Goal: Task Accomplishment & Management: Manage account settings

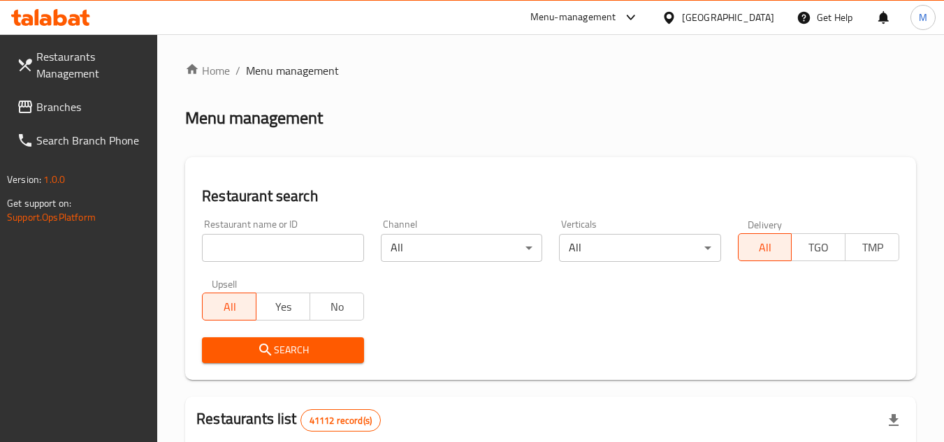
click at [121, 117] on link "Branches" at bounding box center [82, 107] width 152 height 34
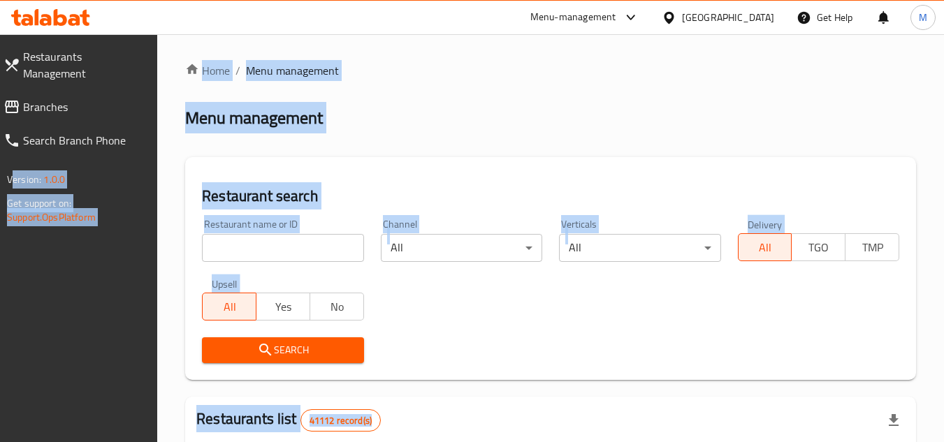
click at [404, 184] on div "Restaurant search Restaurant name or ID Restaurant name or ID Channel All ​ Ver…" at bounding box center [550, 268] width 731 height 223
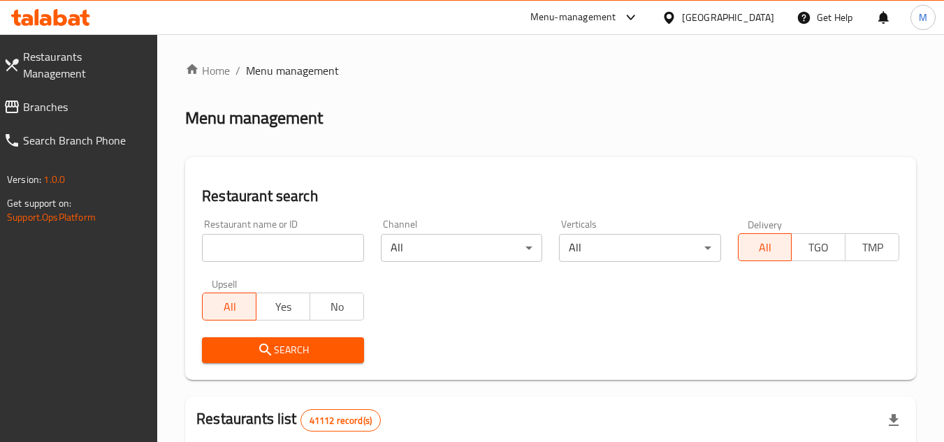
click at [298, 244] on input "search" at bounding box center [282, 248] width 161 height 28
paste input "704759"
type input "704759"
click button "Search" at bounding box center [282, 351] width 161 height 26
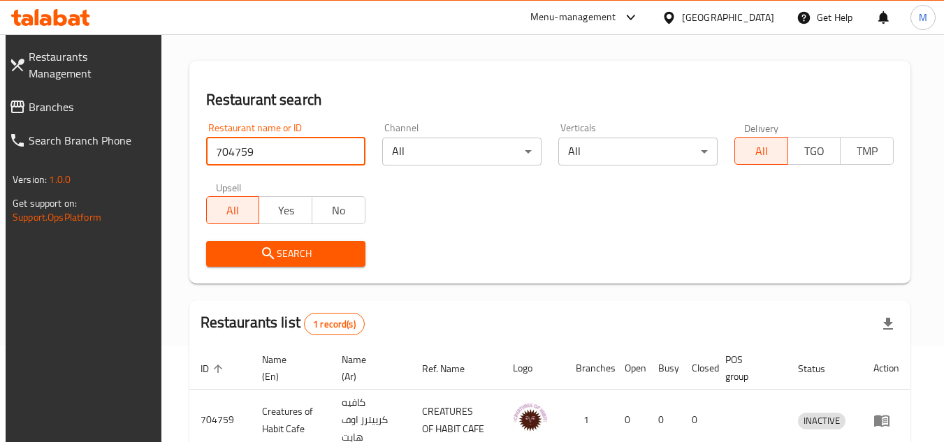
scroll to position [169, 0]
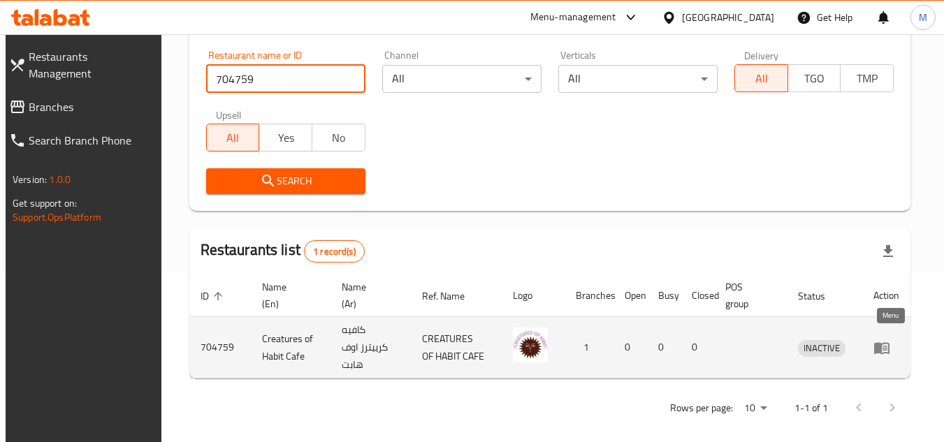
click at [888, 340] on icon "enhanced table" at bounding box center [882, 348] width 17 height 17
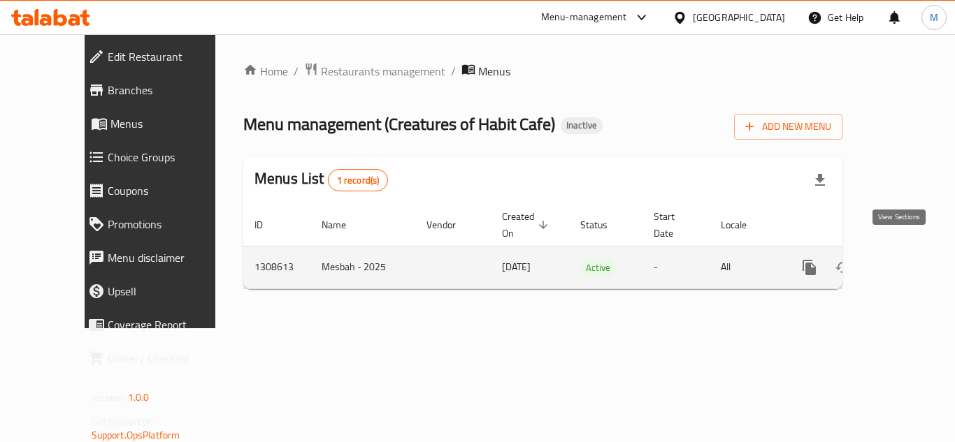
click at [904, 261] on icon "enhanced table" at bounding box center [910, 267] width 13 height 13
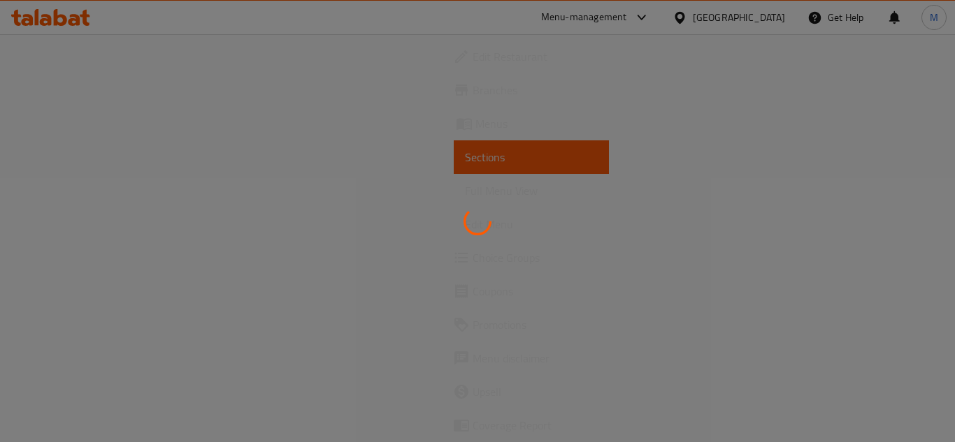
click at [898, 253] on div at bounding box center [477, 221] width 955 height 442
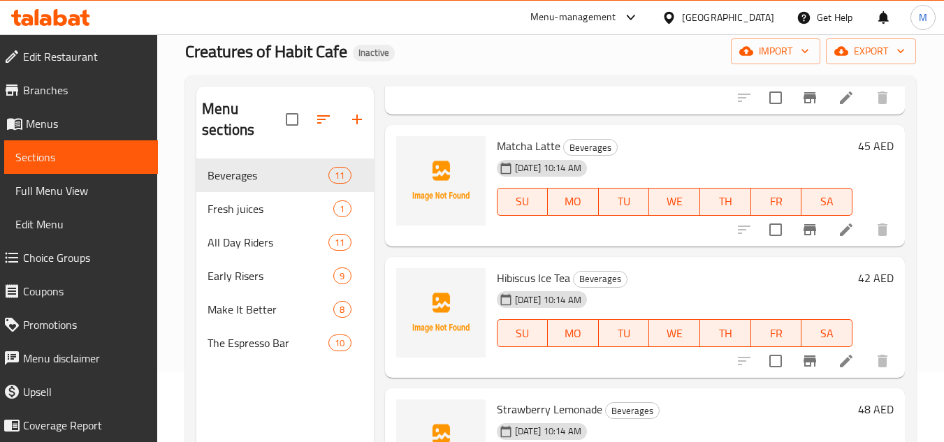
scroll to position [1258, 0]
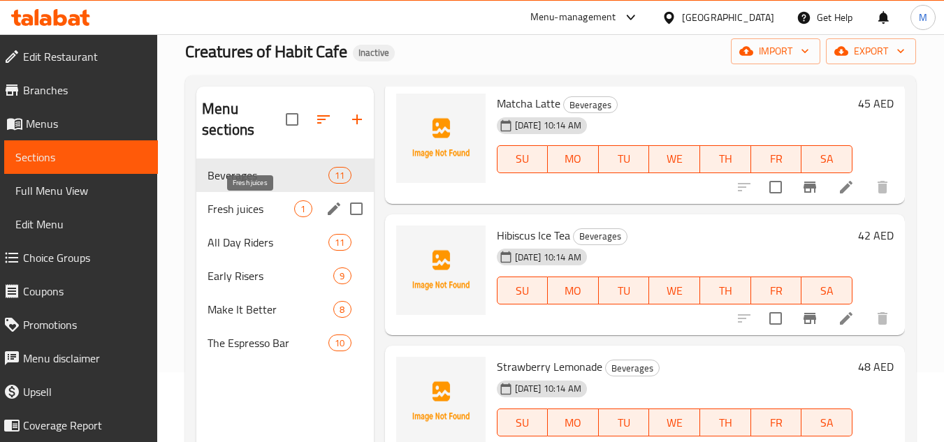
click at [231, 214] on span "Fresh juices" at bounding box center [251, 209] width 87 height 17
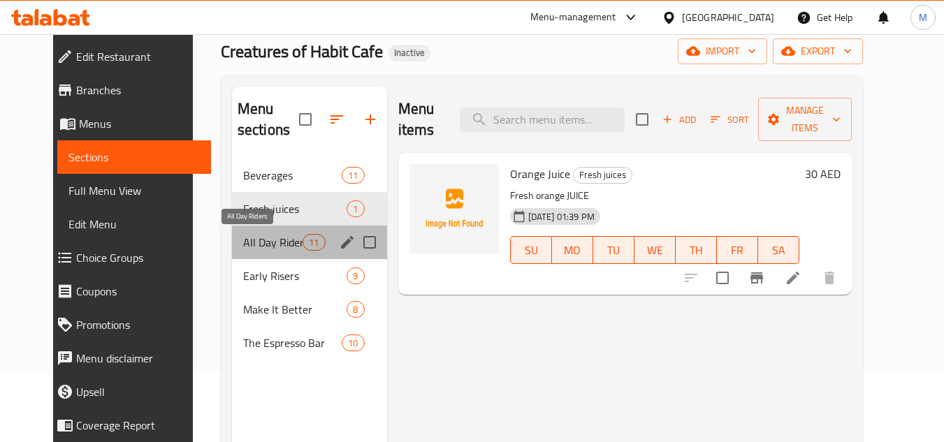
click at [243, 236] on span "All Day Riders" at bounding box center [272, 242] width 59 height 17
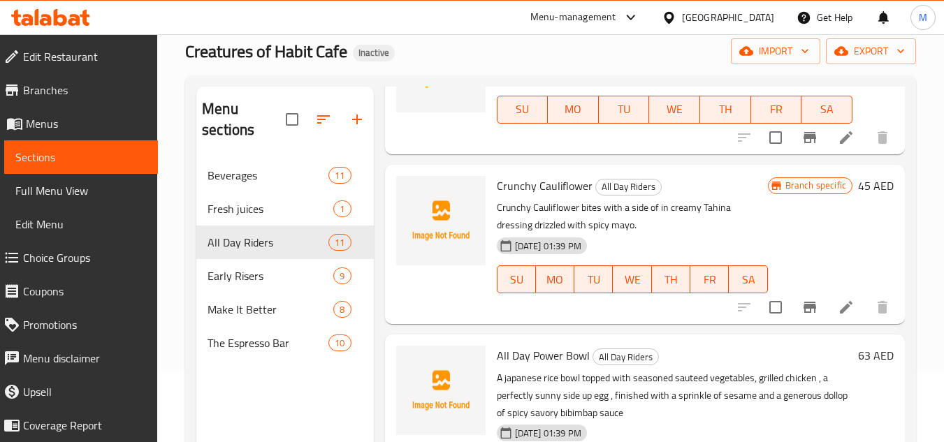
scroll to position [1258, 0]
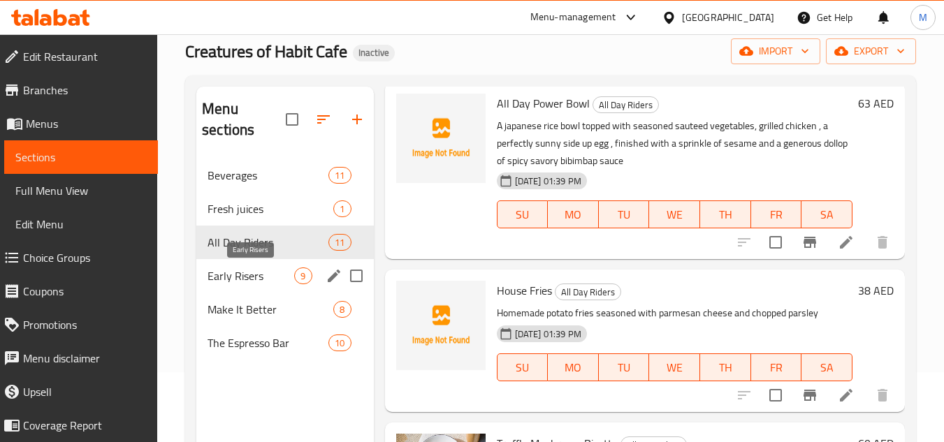
click at [263, 270] on span "Early Risers" at bounding box center [251, 276] width 87 height 17
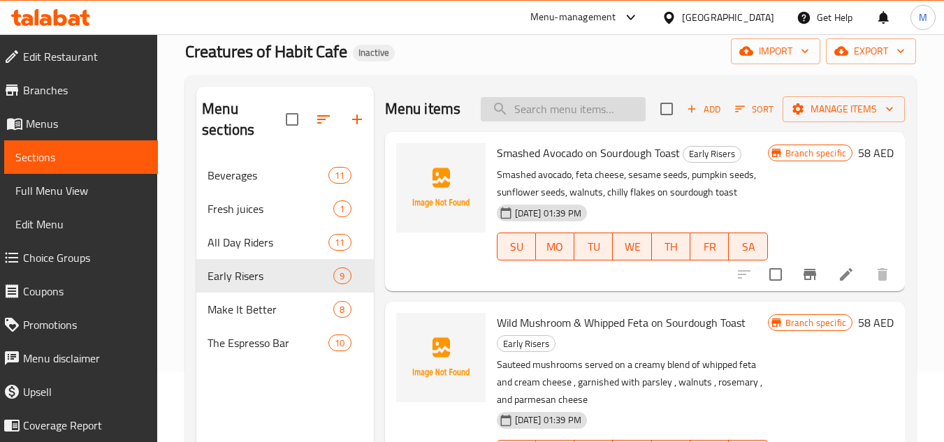
click at [545, 119] on input "search" at bounding box center [563, 109] width 165 height 24
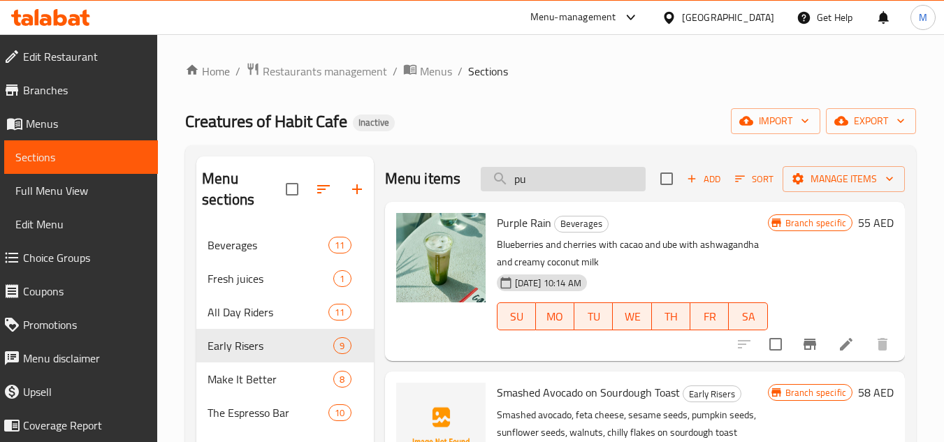
click at [517, 179] on input "pu" at bounding box center [563, 179] width 165 height 24
click at [517, 180] on input "pu" at bounding box center [563, 179] width 165 height 24
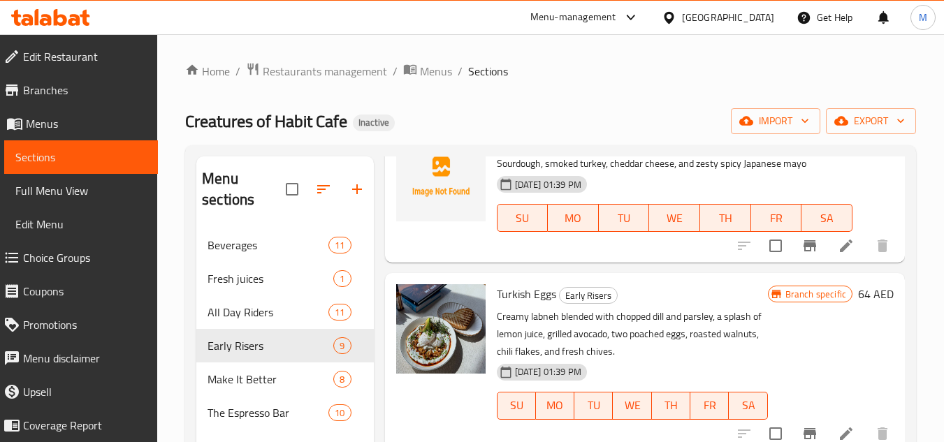
scroll to position [210, 0]
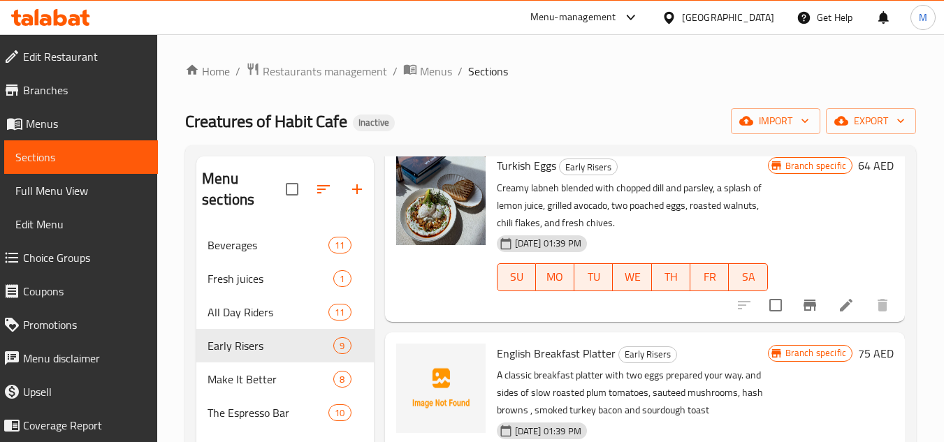
type input "turk"
click at [73, 14] on icon at bounding box center [50, 17] width 79 height 17
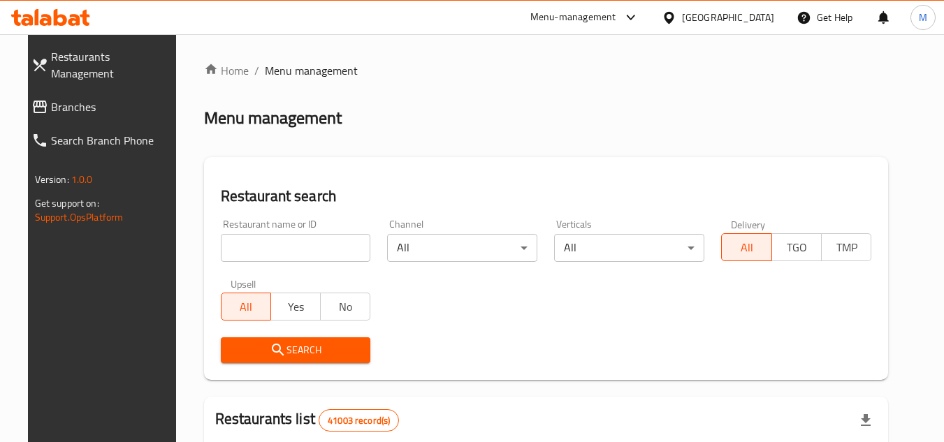
click at [319, 249] on input "search" at bounding box center [296, 248] width 150 height 28
paste input "705057"
type input "705057"
click button "Search" at bounding box center [296, 351] width 150 height 26
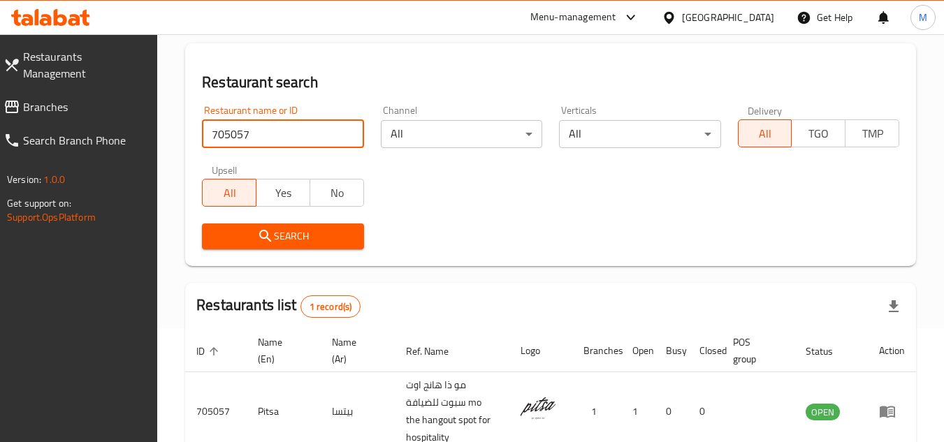
scroll to position [198, 0]
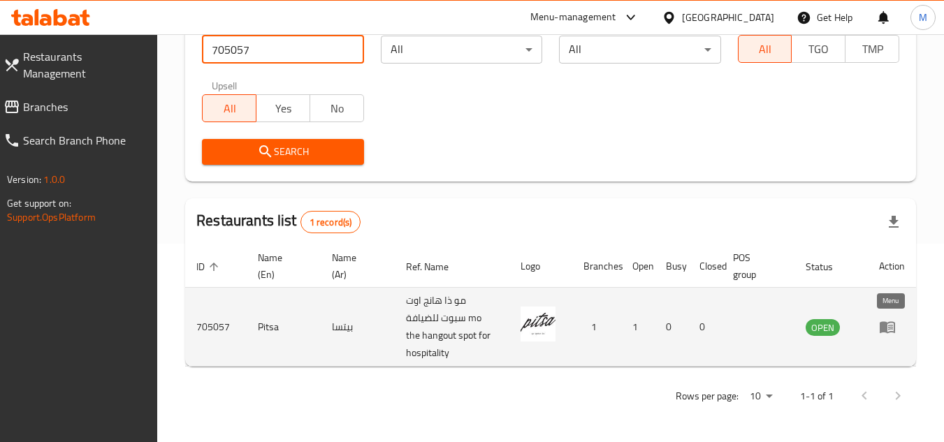
click at [889, 322] on icon "enhanced table" at bounding box center [887, 327] width 17 height 17
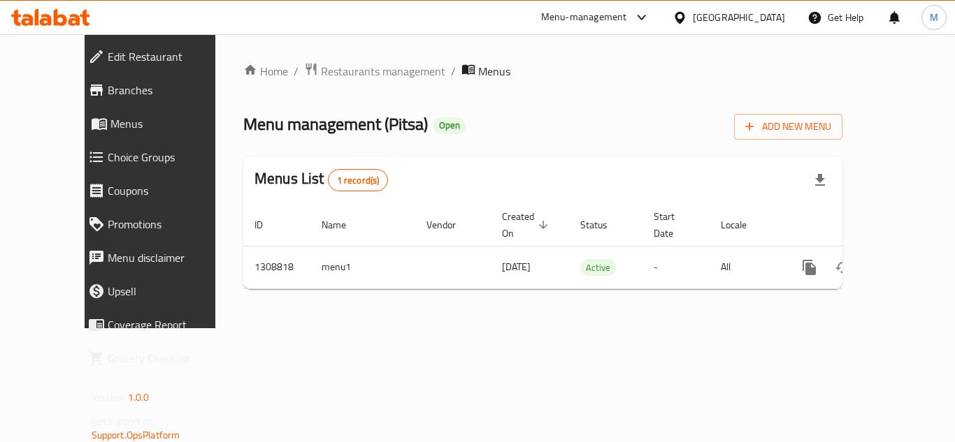
click at [726, 312] on div "Home / Restaurants management / Menus Menu management ( Pitsa ) Open Add New Me…" at bounding box center [542, 181] width 655 height 294
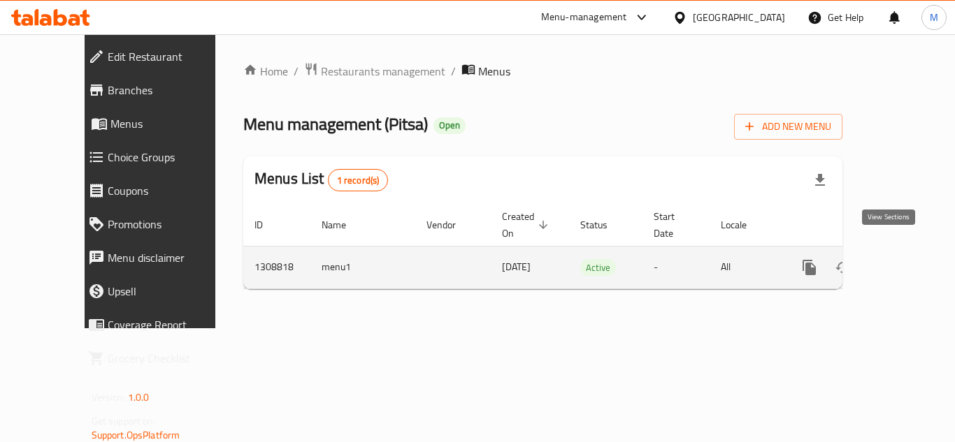
click at [906, 251] on link "enhanced table" at bounding box center [910, 268] width 34 height 34
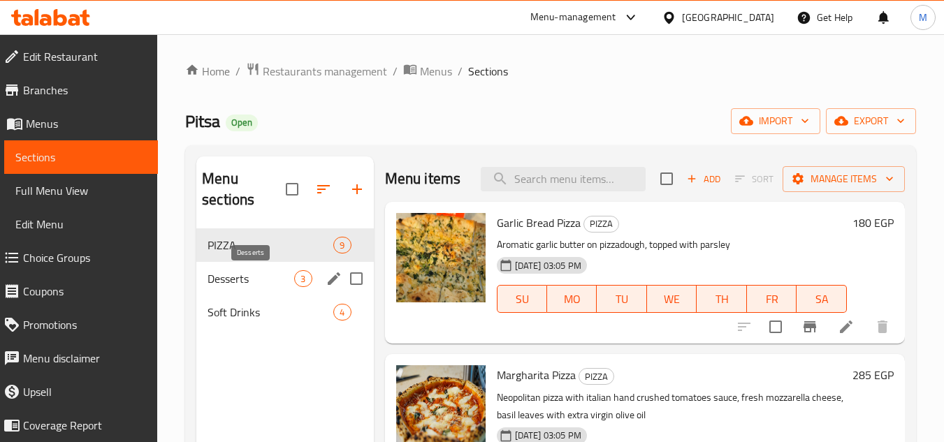
click at [259, 281] on span "Desserts" at bounding box center [251, 278] width 87 height 17
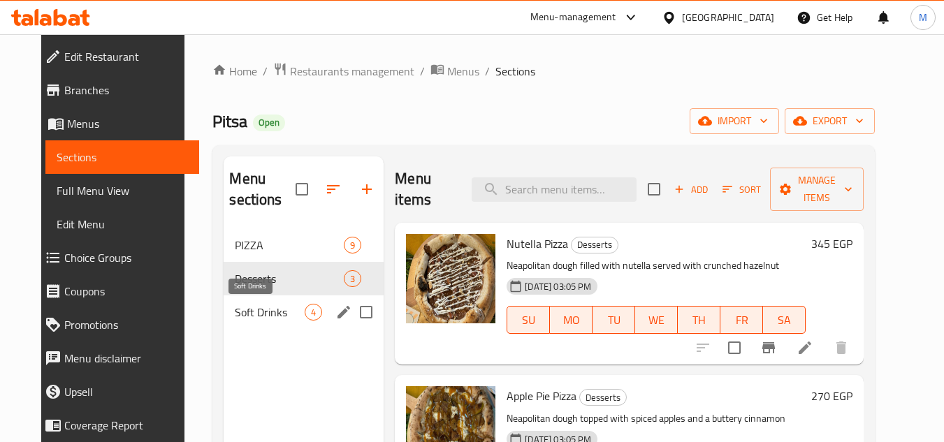
click at [248, 308] on span "Soft Drinks" at bounding box center [270, 312] width 70 height 17
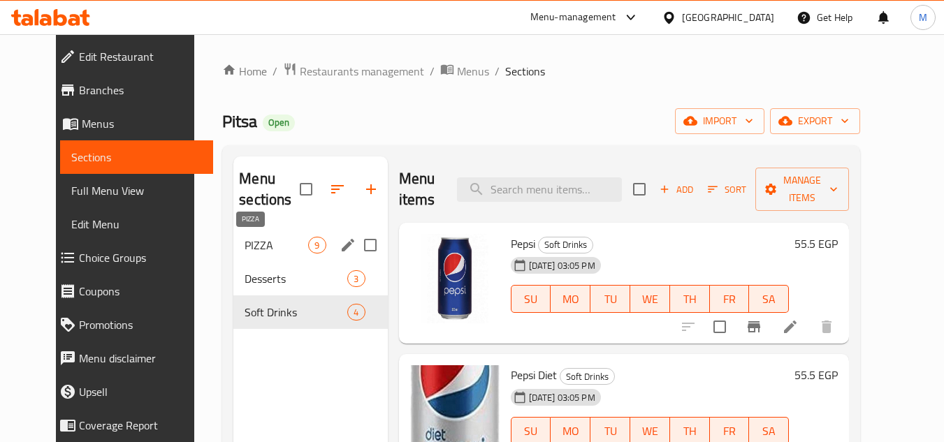
click at [245, 242] on span "PIZZA" at bounding box center [277, 245] width 64 height 17
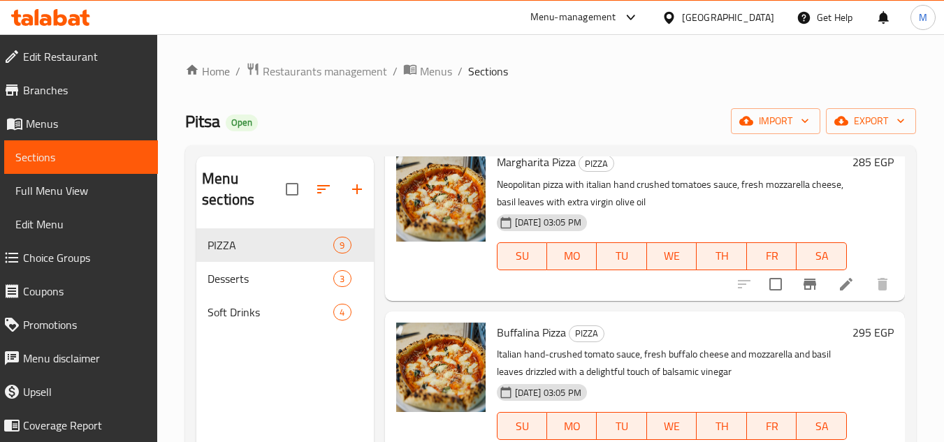
scroll to position [140, 0]
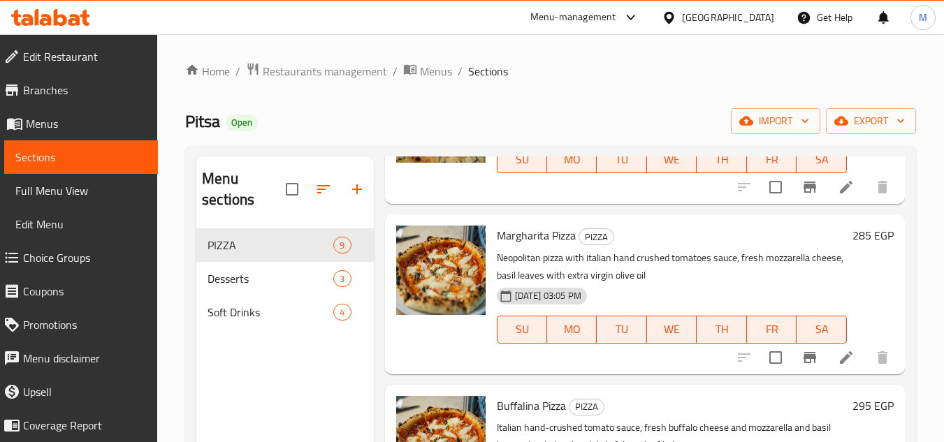
click at [700, 57] on div "Home / Restaurants management / Menus / Sections Pitsa Open import export Menu …" at bounding box center [550, 336] width 787 height 604
click at [802, 120] on icon "button" at bounding box center [805, 121] width 14 height 14
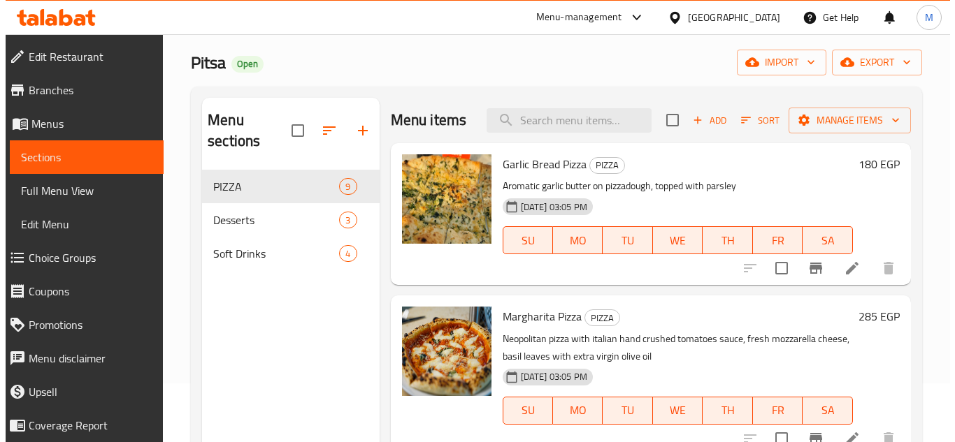
scroll to position [0, 0]
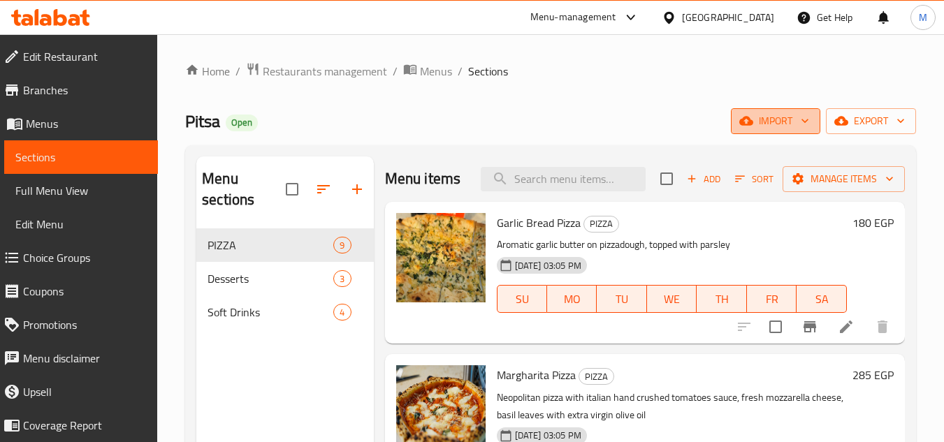
click at [802, 119] on icon "button" at bounding box center [805, 121] width 14 height 14
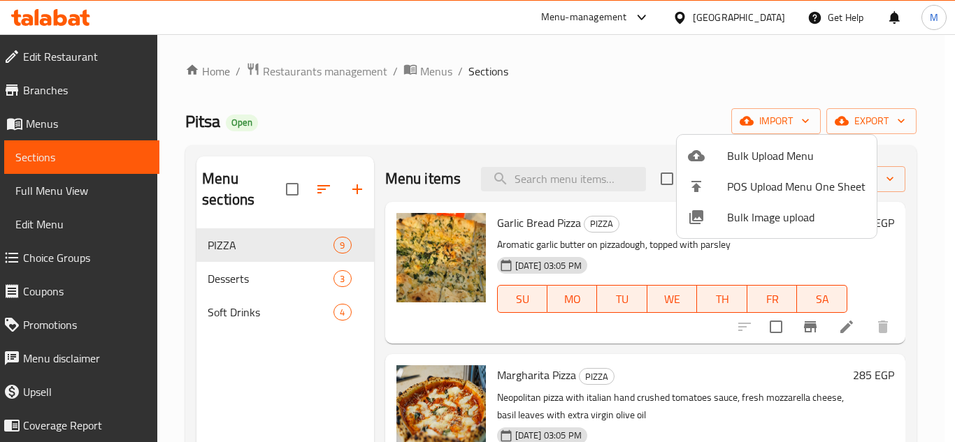
click at [732, 218] on span "Bulk Image upload" at bounding box center [796, 217] width 138 height 17
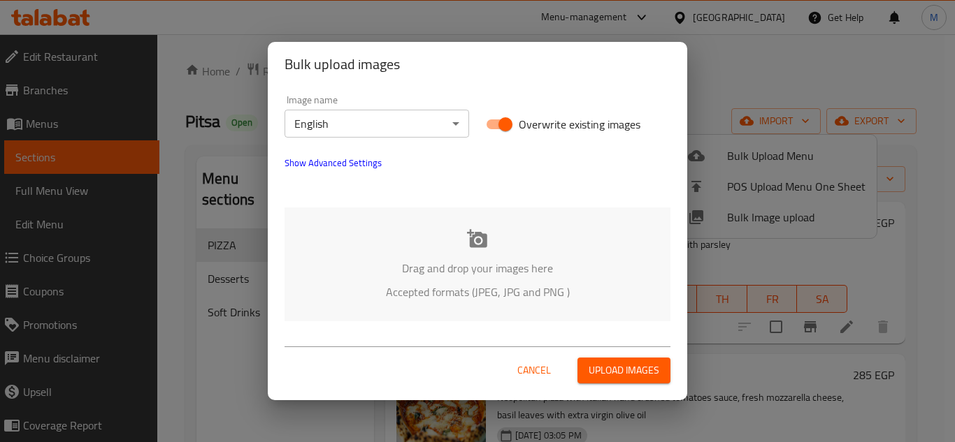
click at [314, 166] on span "Show Advanced Settings" at bounding box center [332, 162] width 97 height 17
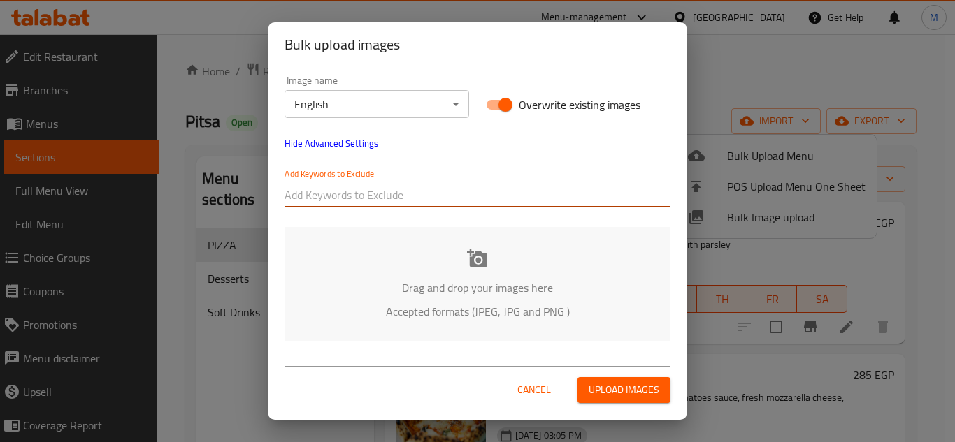
click at [368, 192] on input "text" at bounding box center [477, 195] width 386 height 22
paste input "Pitsa_"
type input "Pitsa_"
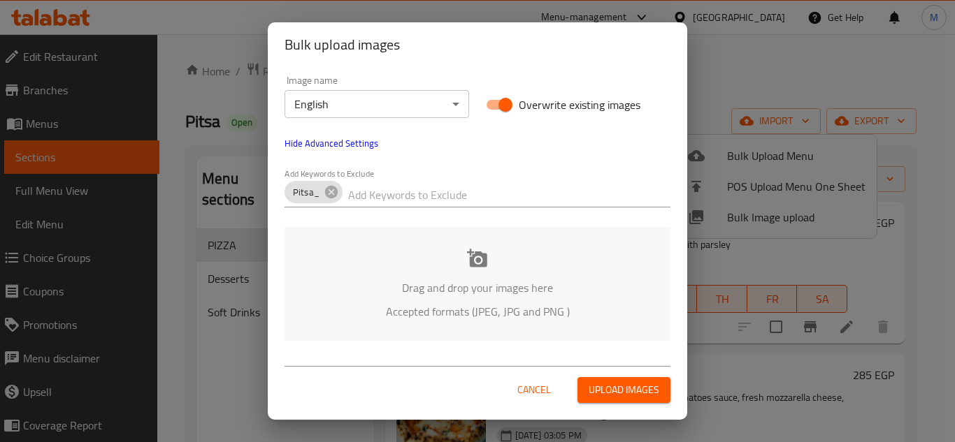
click at [385, 184] on input "text" at bounding box center [509, 195] width 322 height 22
paste input "_Romel"
type input "_Romel"
click at [380, 258] on div "Drag and drop your images here Accepted formats (JPEG, JPG and PNG )" at bounding box center [477, 284] width 386 height 114
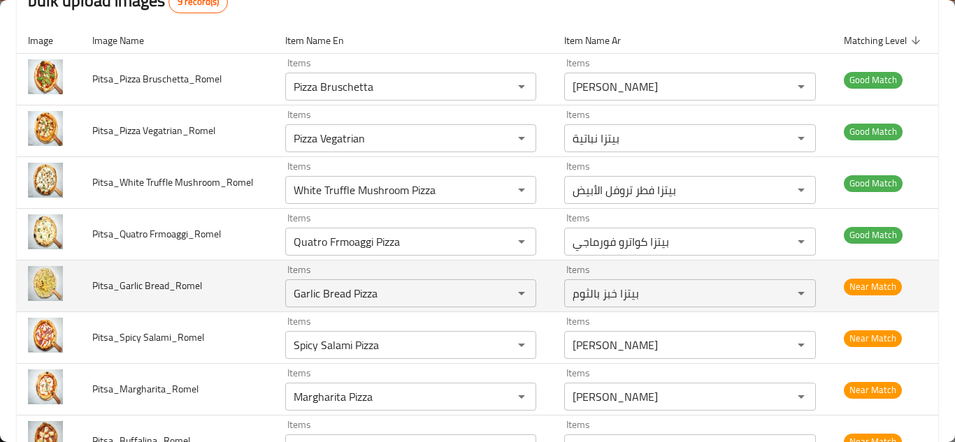
scroll to position [55, 0]
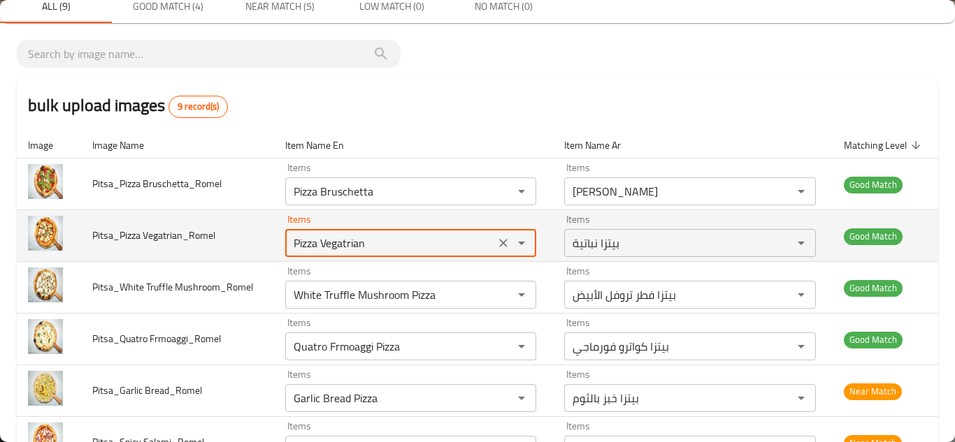
click at [356, 242] on Vegatrian_Romel "Pizza Vegatrian" at bounding box center [389, 243] width 201 height 20
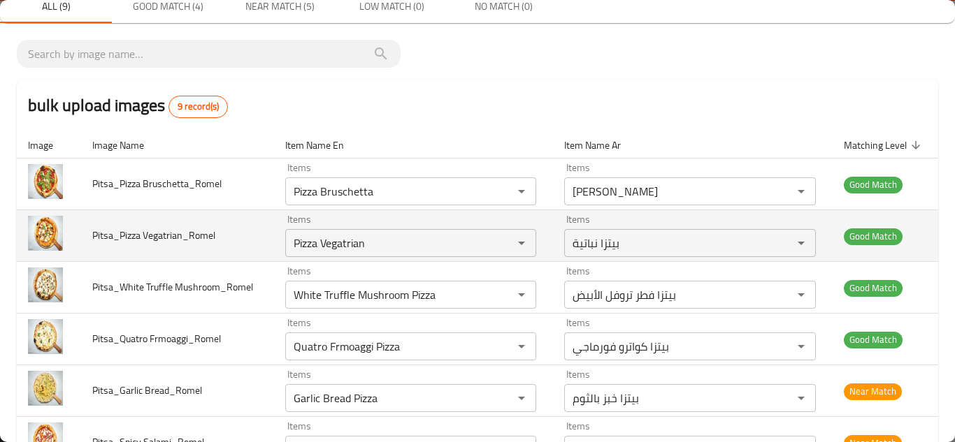
click at [266, 241] on td "Pitsa_Pizza Vegatrian_Romel" at bounding box center [177, 236] width 193 height 52
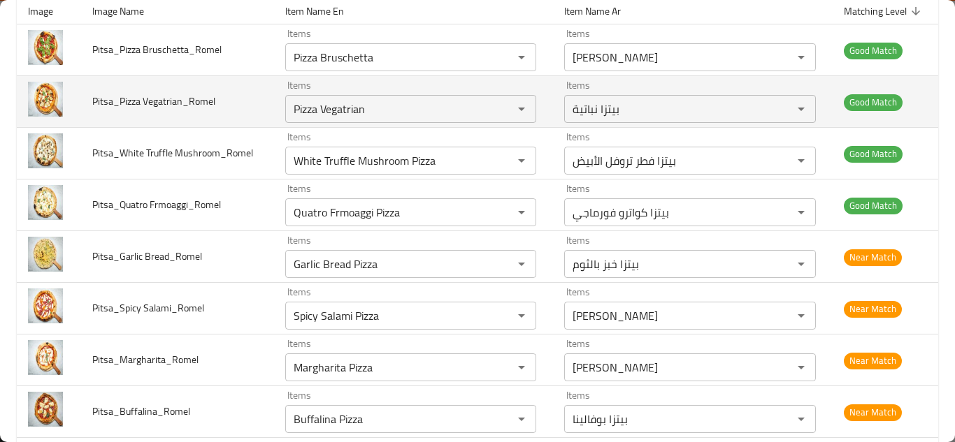
scroll to position [195, 0]
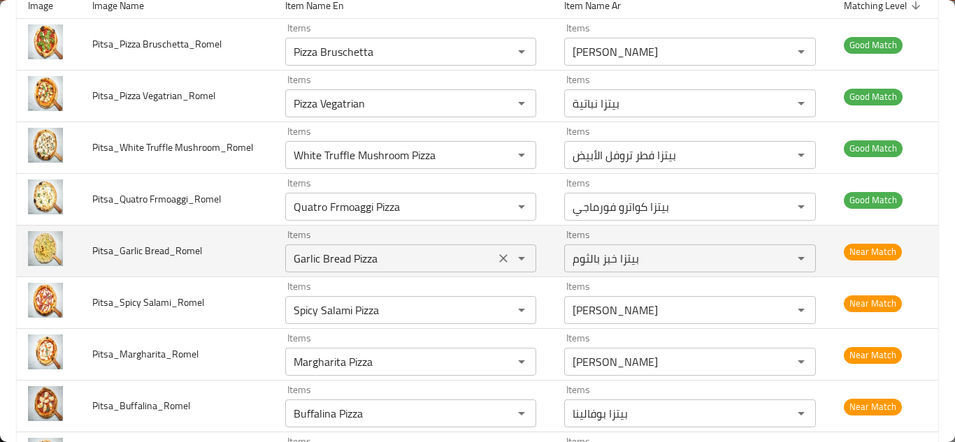
click at [331, 252] on Bread_Romel "Garlic Bread Pizza" at bounding box center [389, 259] width 201 height 20
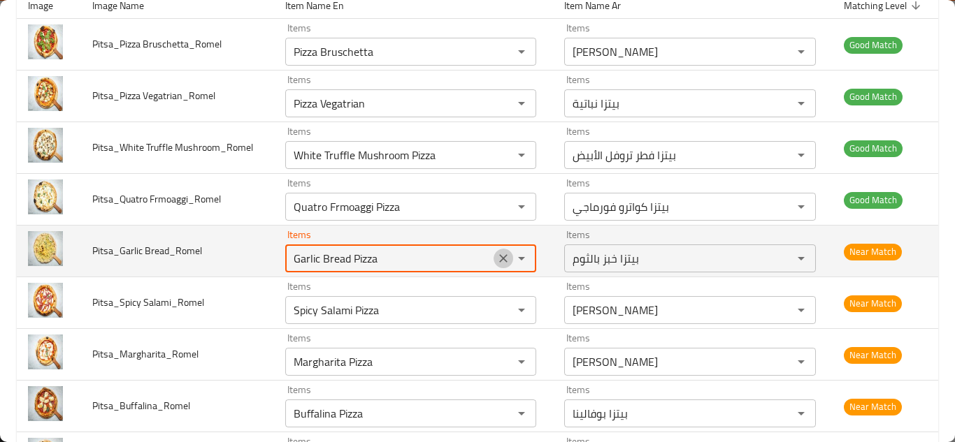
click at [496, 258] on icon "Clear" at bounding box center [503, 259] width 14 height 14
click at [235, 245] on td "Pitsa_Garlic Bread_Romel" at bounding box center [177, 252] width 193 height 52
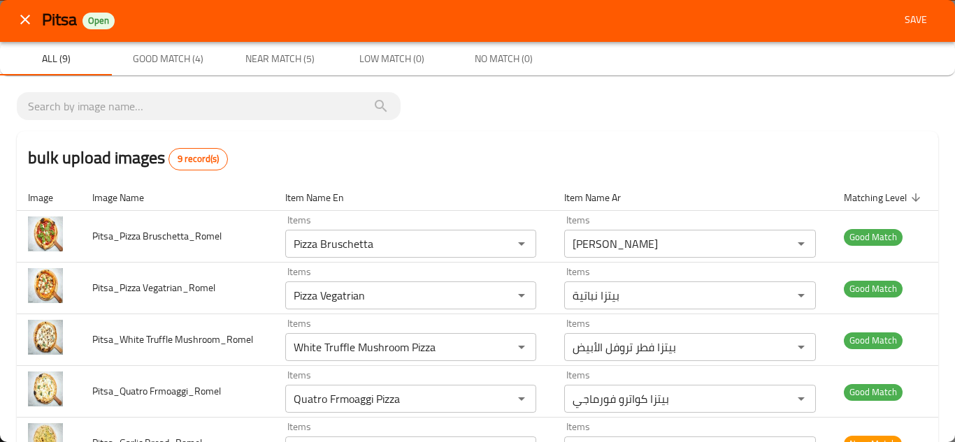
scroll to position [0, 0]
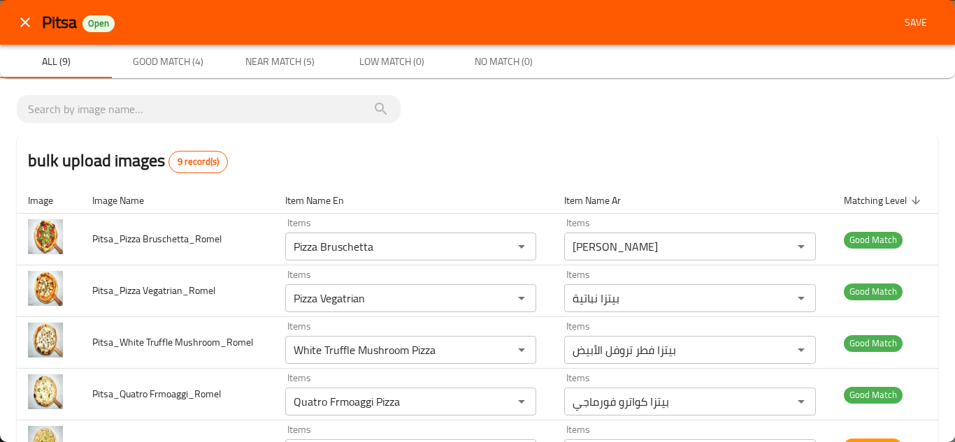
click at [915, 22] on span "Save" at bounding box center [916, 22] width 34 height 17
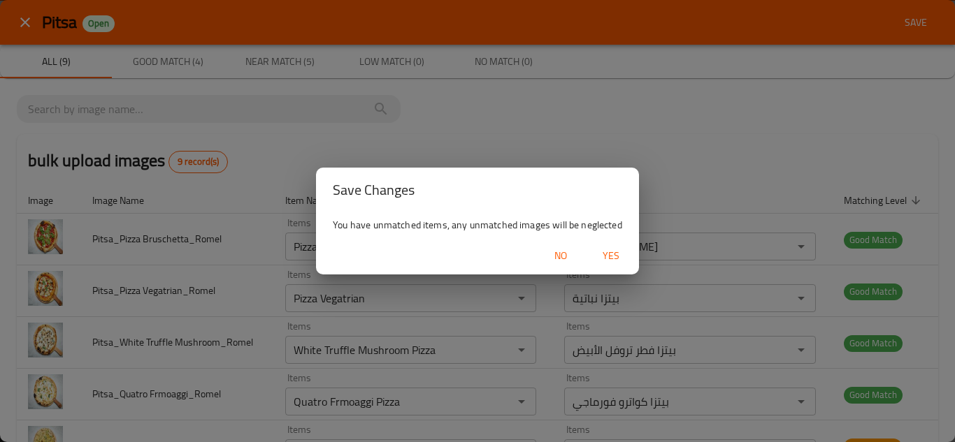
click at [609, 247] on span "Yes" at bounding box center [611, 255] width 34 height 17
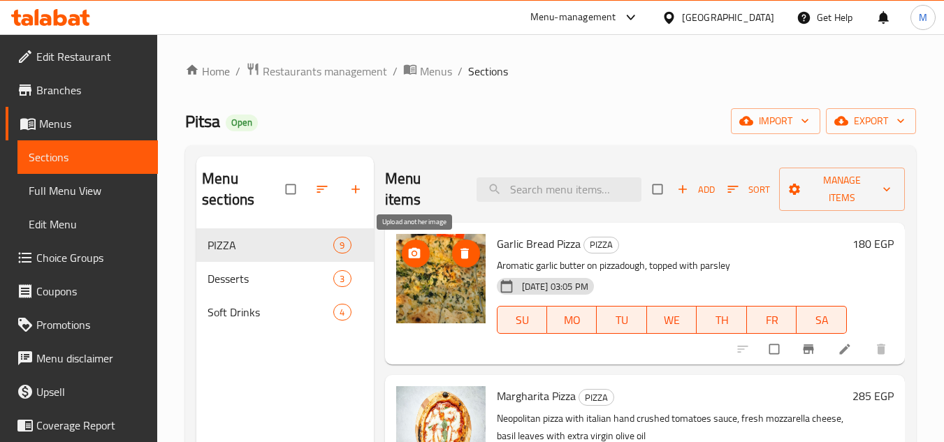
click at [413, 245] on button "upload picture" at bounding box center [416, 254] width 28 height 28
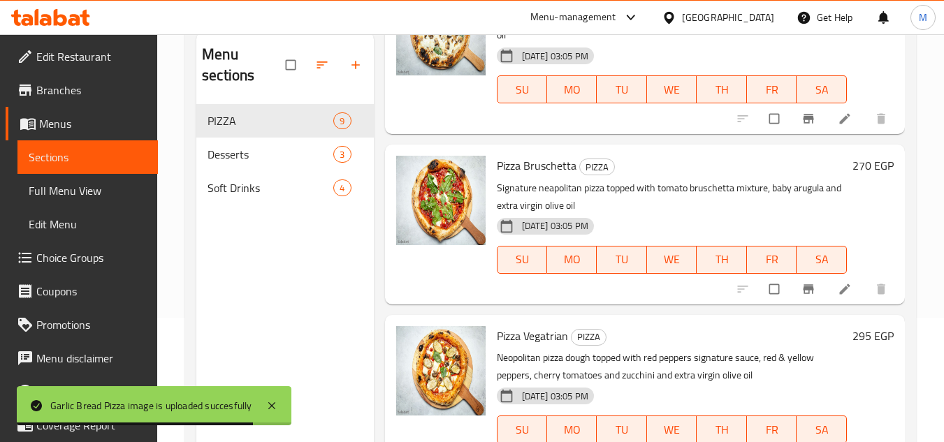
scroll to position [56, 0]
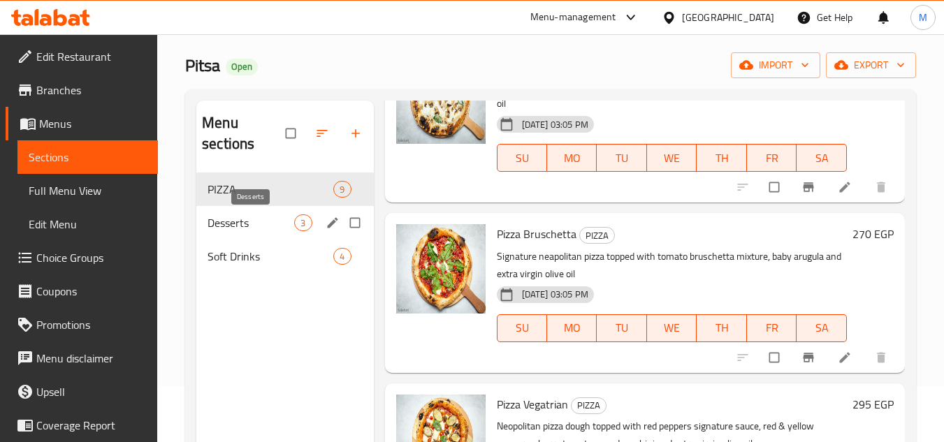
click at [238, 217] on span "Desserts" at bounding box center [251, 223] width 87 height 17
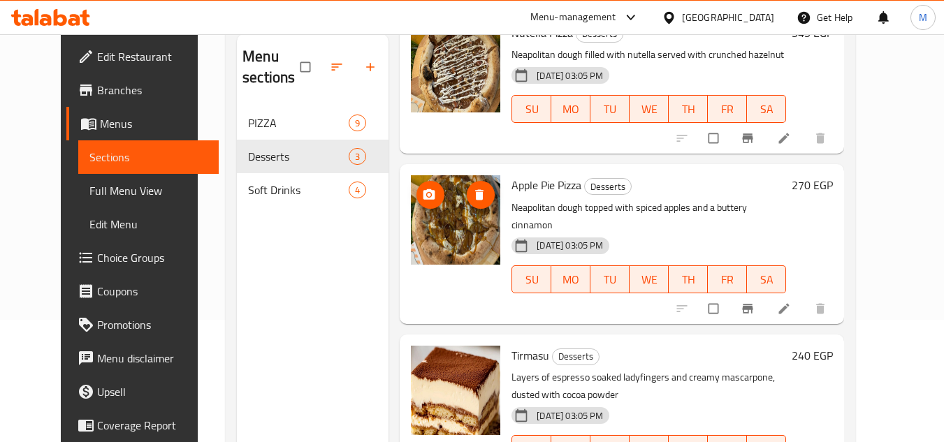
scroll to position [196, 0]
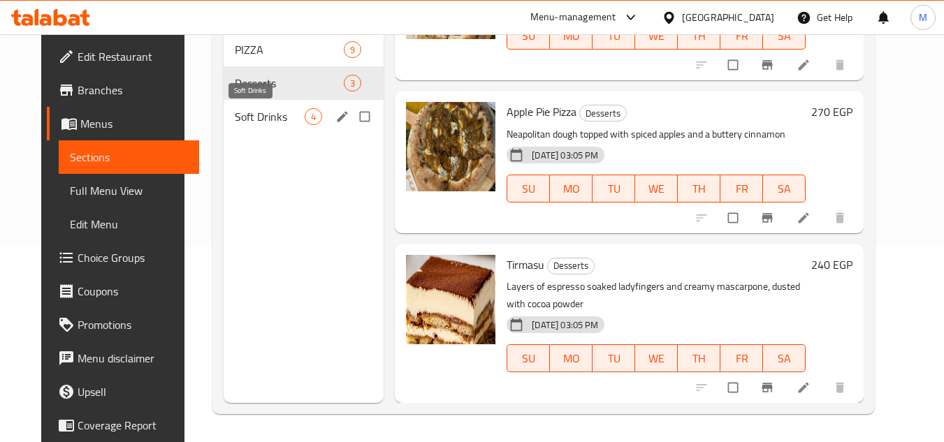
click at [235, 117] on span "Soft Drinks" at bounding box center [270, 116] width 70 height 17
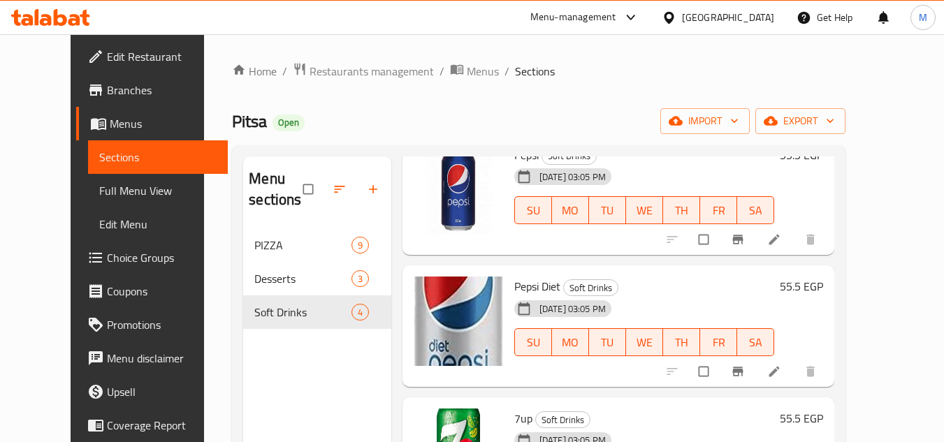
click at [109, 190] on span "Full Menu View" at bounding box center [158, 190] width 118 height 17
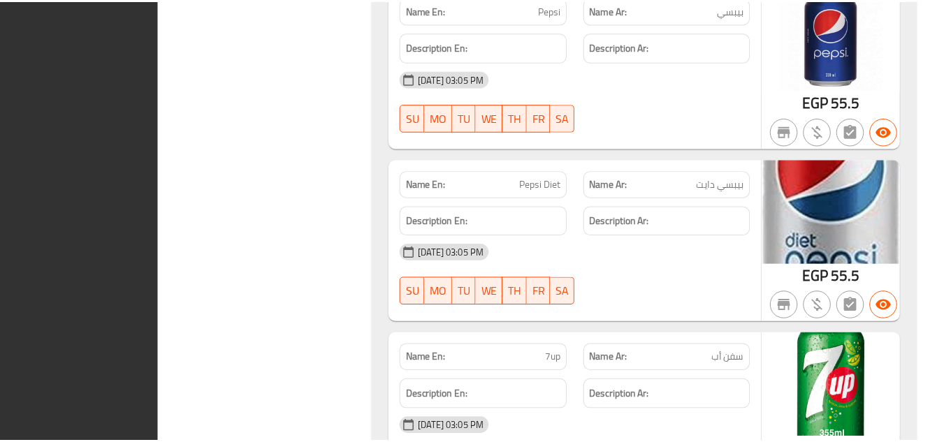
scroll to position [3606, 0]
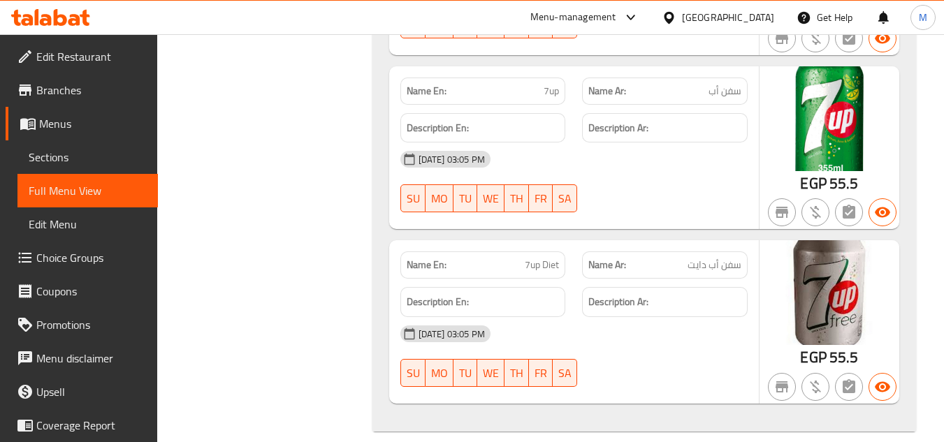
click at [68, 19] on icon at bounding box center [50, 17] width 79 height 17
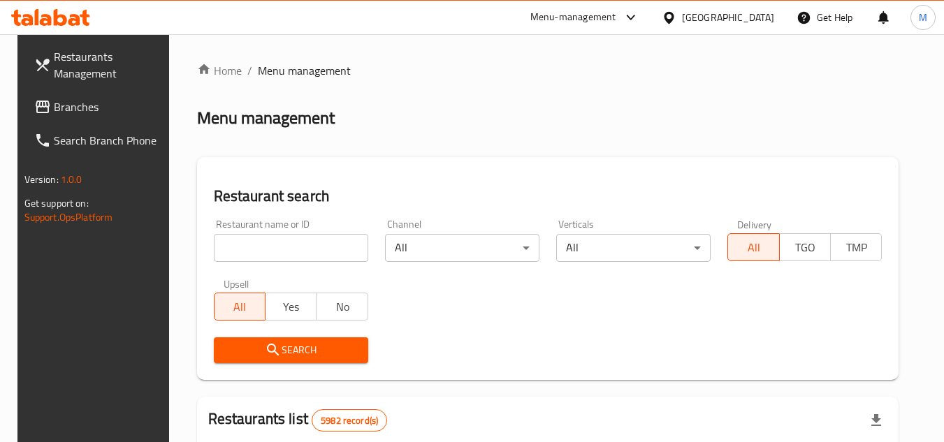
scroll to position [71, 0]
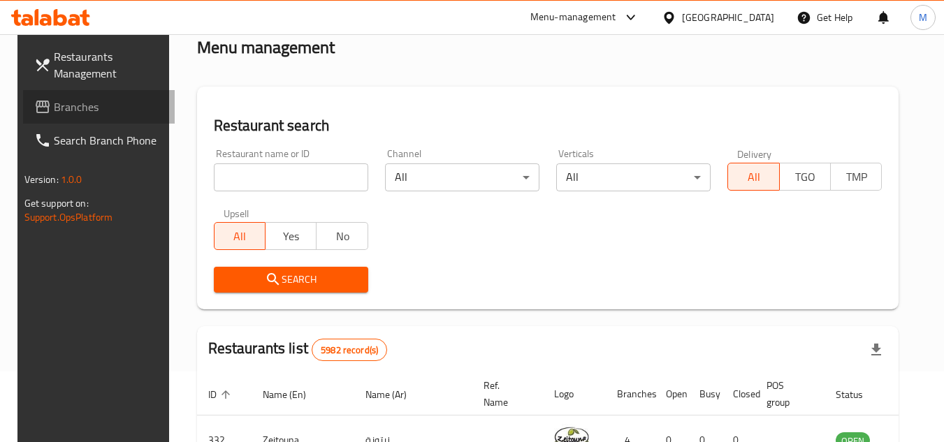
click at [88, 96] on link "Branches" at bounding box center [99, 107] width 152 height 34
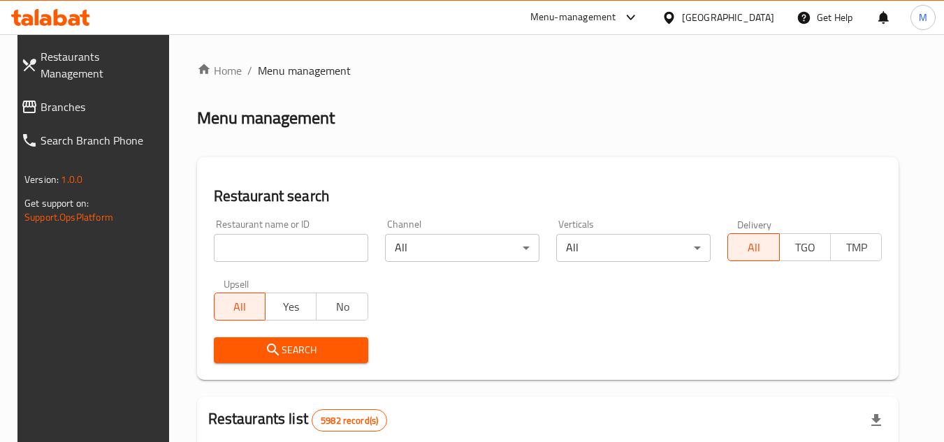
click at [335, 254] on input "search" at bounding box center [291, 248] width 154 height 28
paste input "705365"
type input "705365"
click button "Search" at bounding box center [291, 351] width 154 height 26
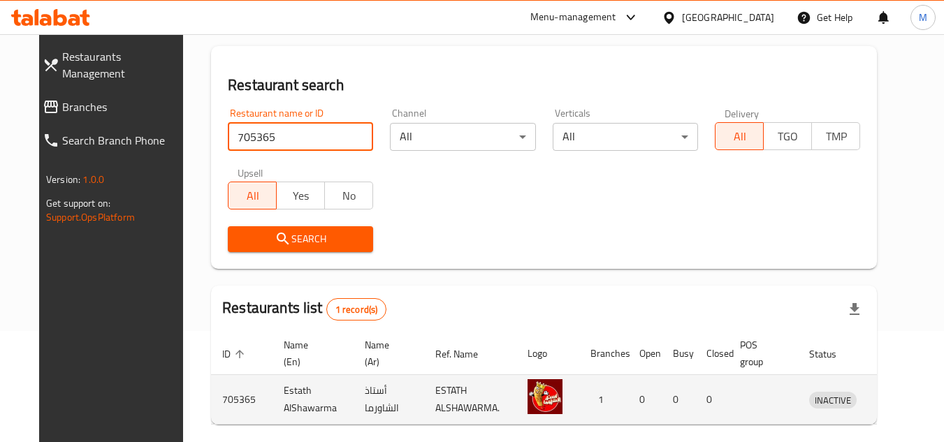
scroll to position [169, 0]
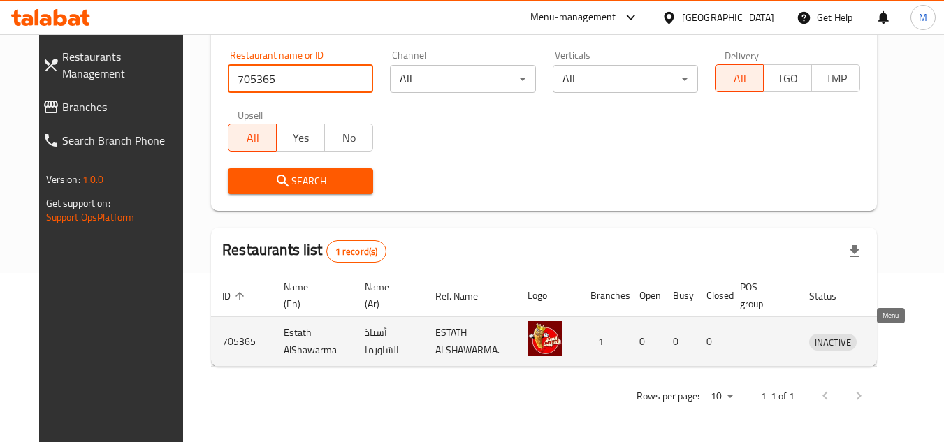
click at [899, 344] on link "enhanced table" at bounding box center [898, 341] width 26 height 17
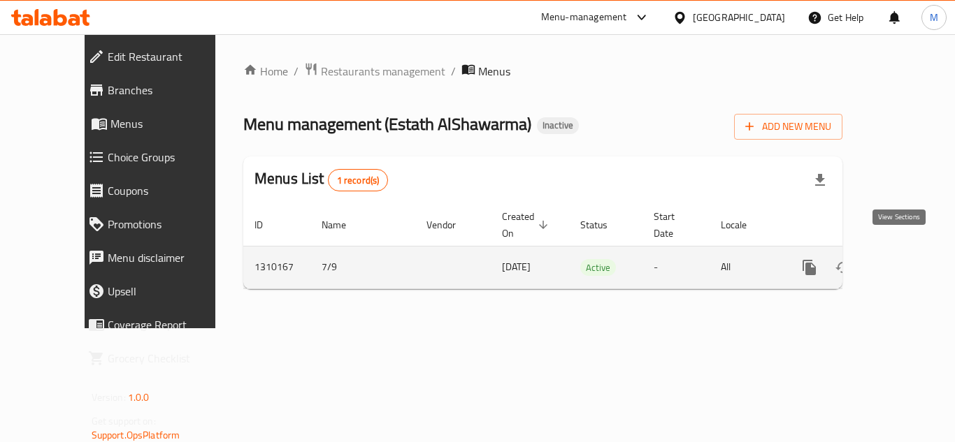
click at [901, 259] on icon "enhanced table" at bounding box center [909, 267] width 17 height 17
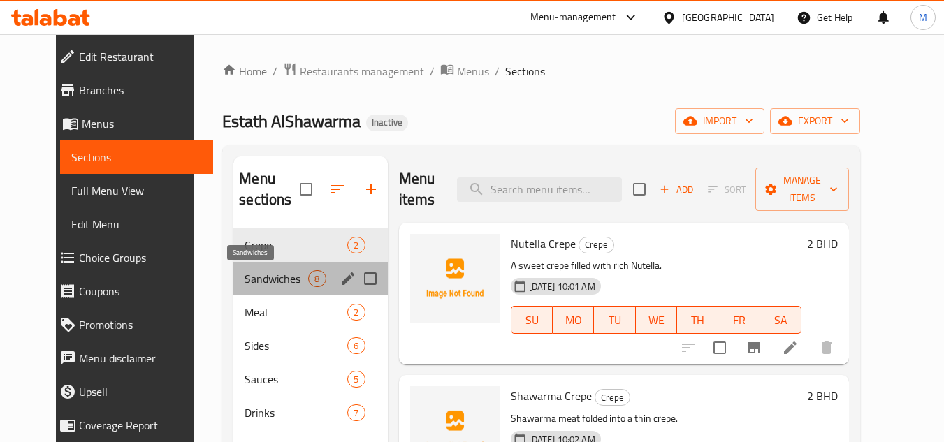
click at [254, 277] on span "Sandwiches" at bounding box center [277, 278] width 64 height 17
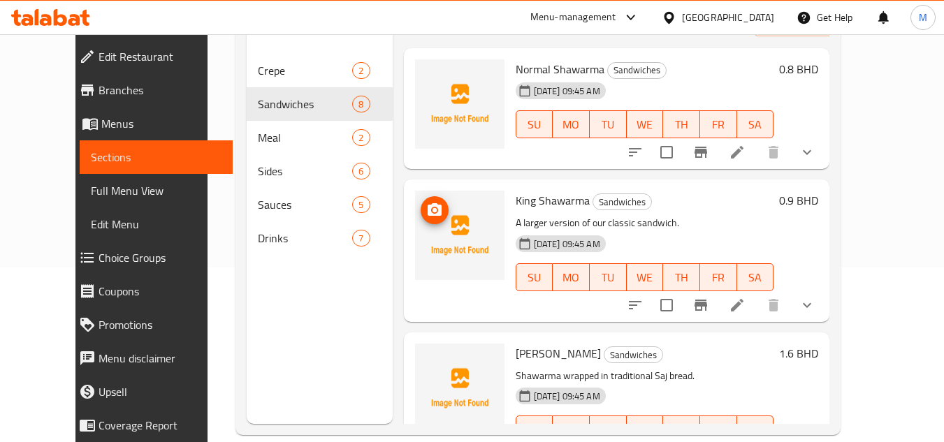
scroll to position [196, 0]
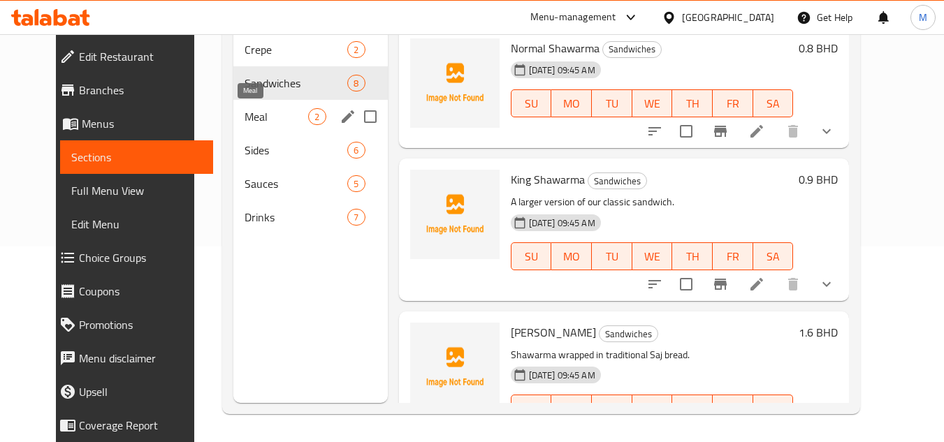
click at [281, 117] on span "Meal" at bounding box center [277, 116] width 64 height 17
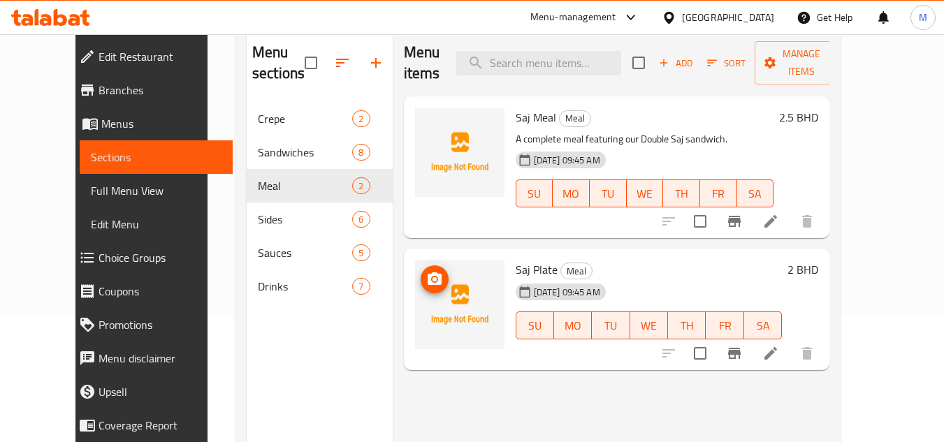
scroll to position [126, 0]
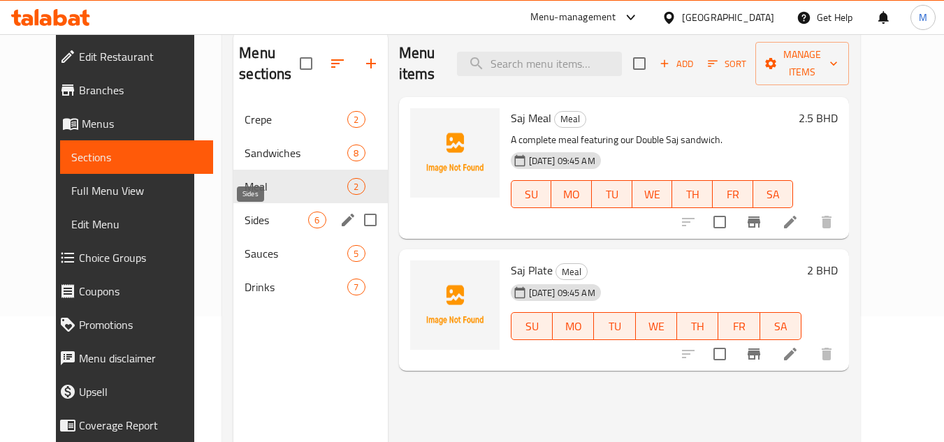
click at [245, 216] on span "Sides" at bounding box center [277, 220] width 64 height 17
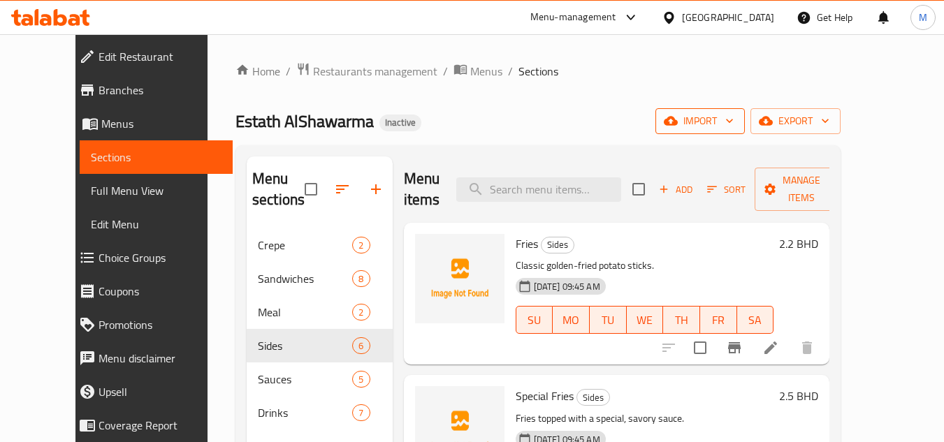
click at [737, 121] on icon "button" at bounding box center [730, 121] width 14 height 14
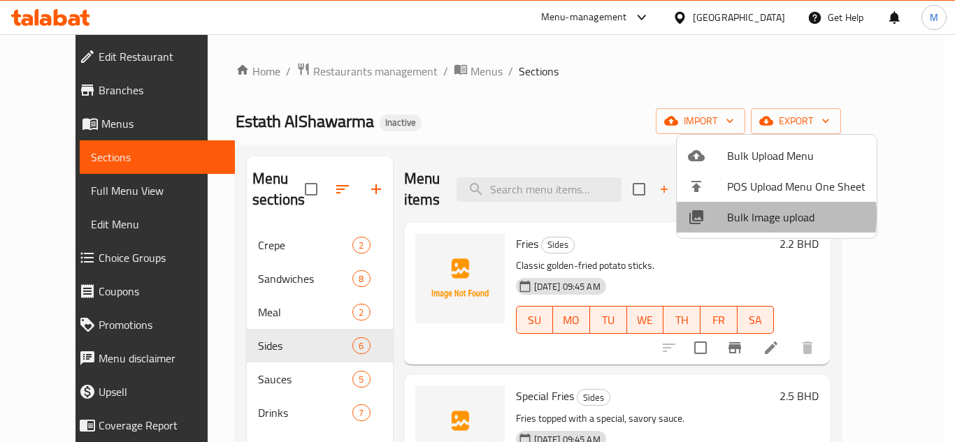
click at [741, 216] on span "Bulk Image upload" at bounding box center [796, 217] width 138 height 17
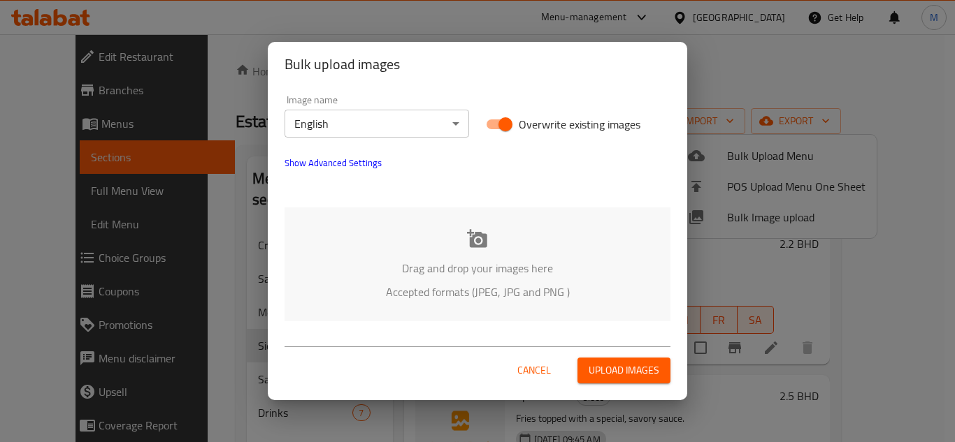
click at [407, 234] on div "Drag and drop your images here Accepted formats (JPEG, JPG and PNG )" at bounding box center [477, 265] width 386 height 114
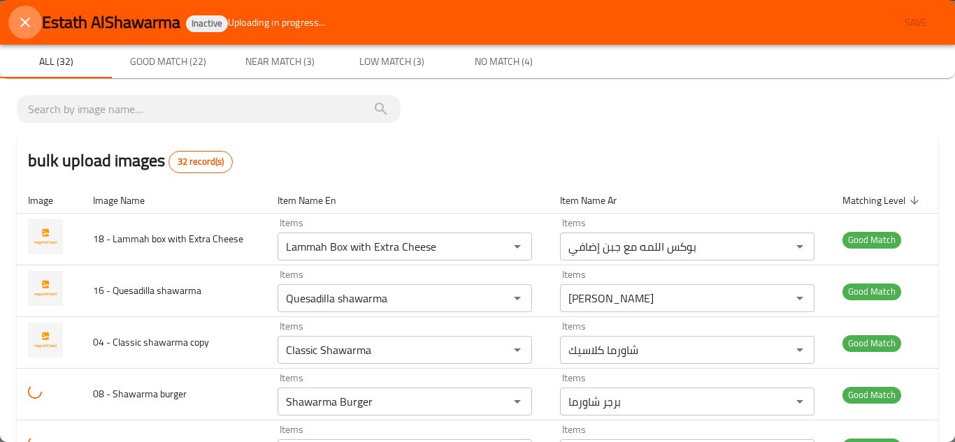
click at [28, 20] on icon "close" at bounding box center [25, 22] width 10 height 10
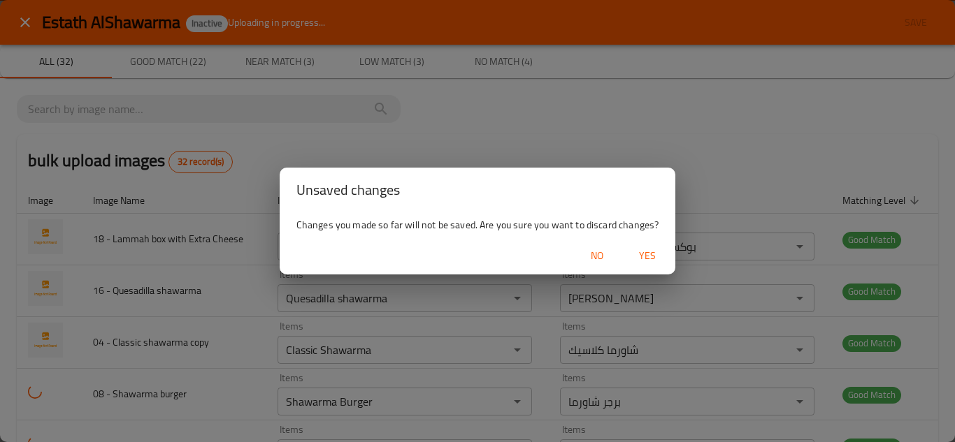
click at [655, 249] on span "Yes" at bounding box center [647, 255] width 34 height 17
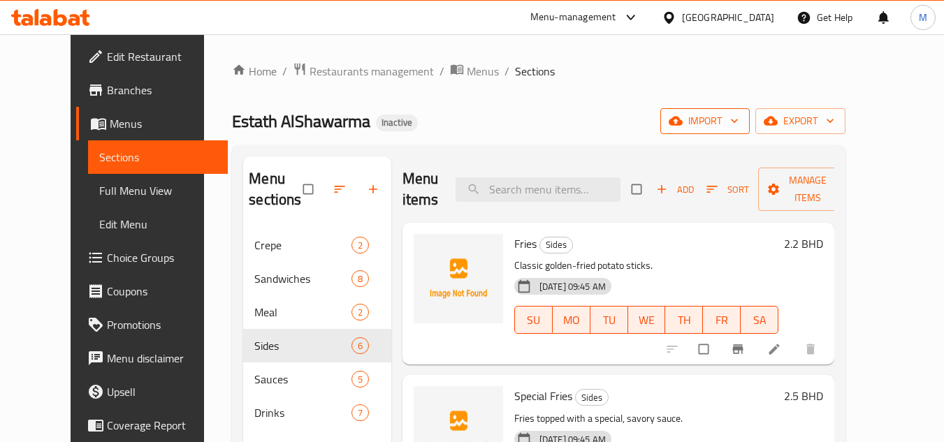
click at [738, 120] on icon "button" at bounding box center [734, 121] width 7 height 4
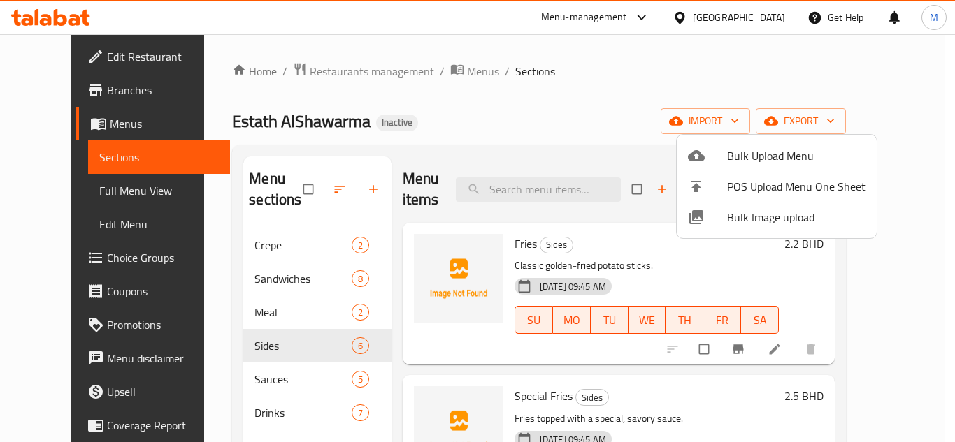
click at [741, 215] on span "Bulk Image upload" at bounding box center [796, 217] width 138 height 17
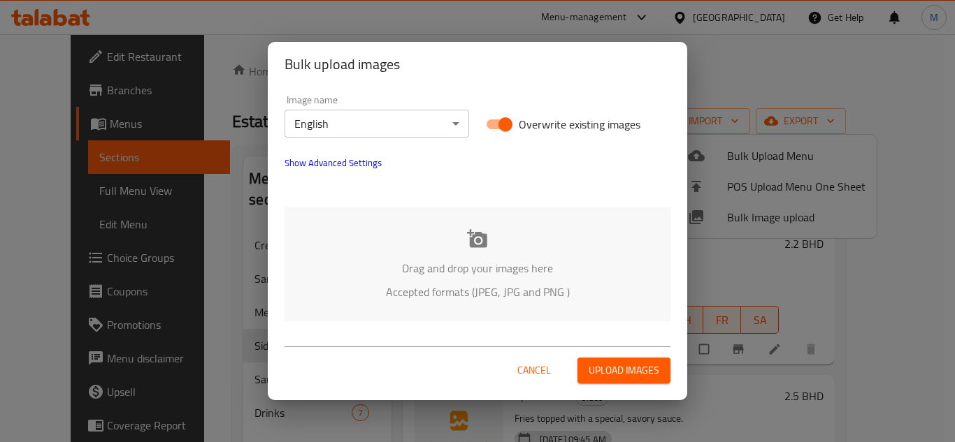
click at [741, 215] on div "Bulk upload images Image name English ​ Overwrite existing images Show Advanced…" at bounding box center [477, 221] width 955 height 442
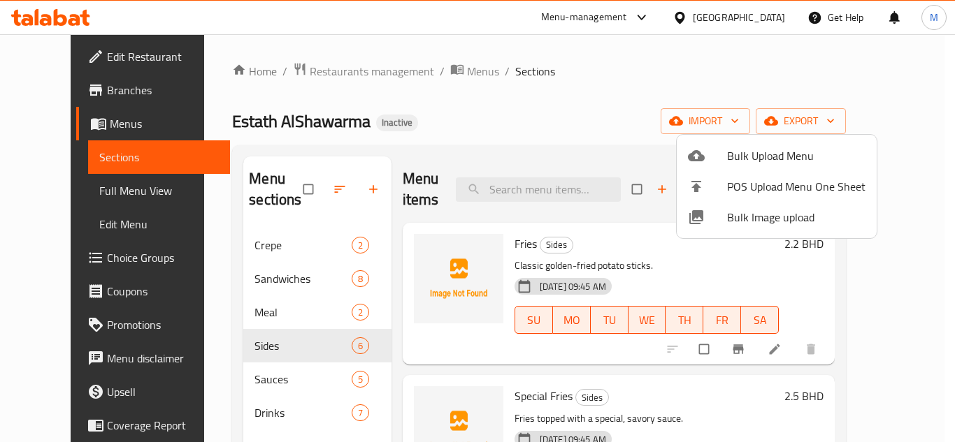
click at [716, 228] on li "Bulk Image upload" at bounding box center [776, 217] width 200 height 31
click at [729, 219] on span "Bulk Image upload" at bounding box center [796, 217] width 138 height 17
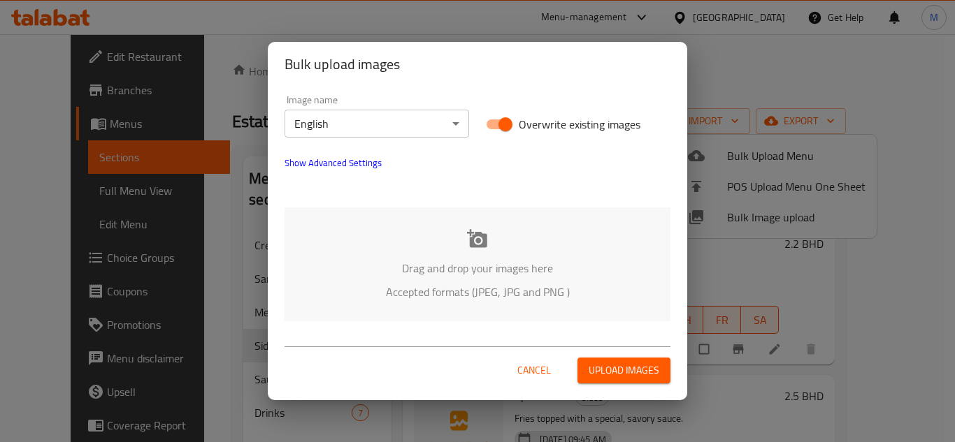
click at [298, 219] on div "Drag and drop your images here Accepted formats (JPEG, JPG and PNG )" at bounding box center [477, 265] width 386 height 114
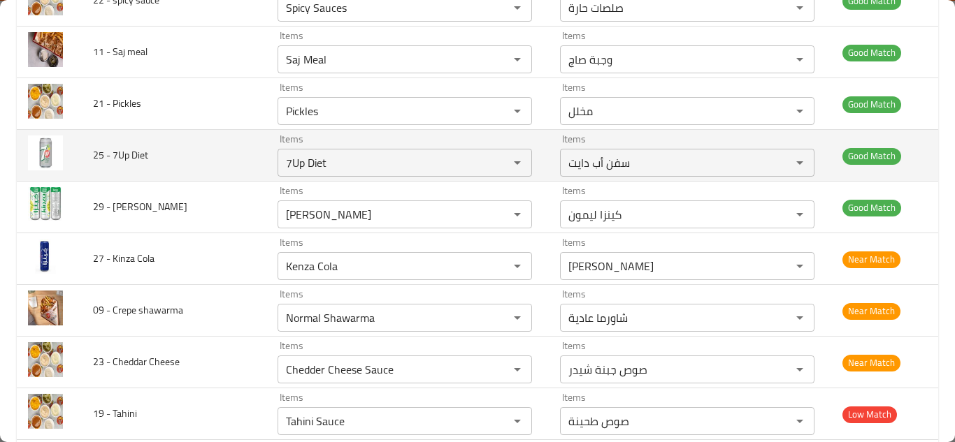
scroll to position [1454, 0]
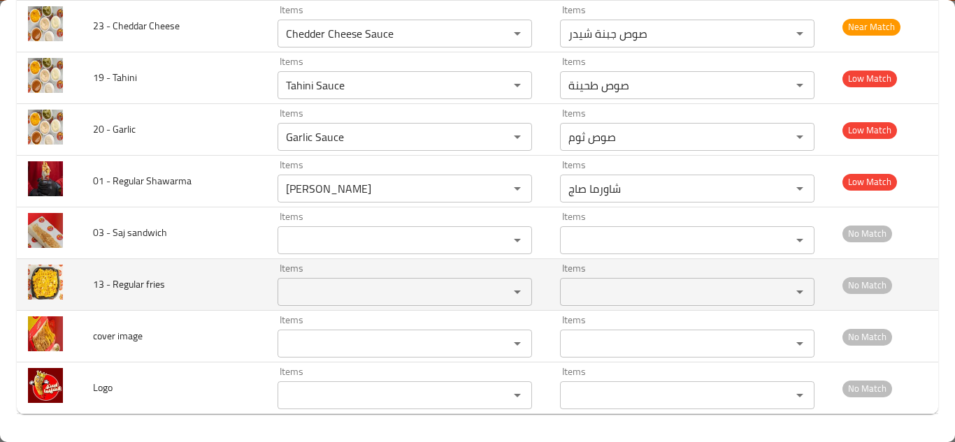
click at [337, 284] on fries "Items" at bounding box center [384, 292] width 205 height 20
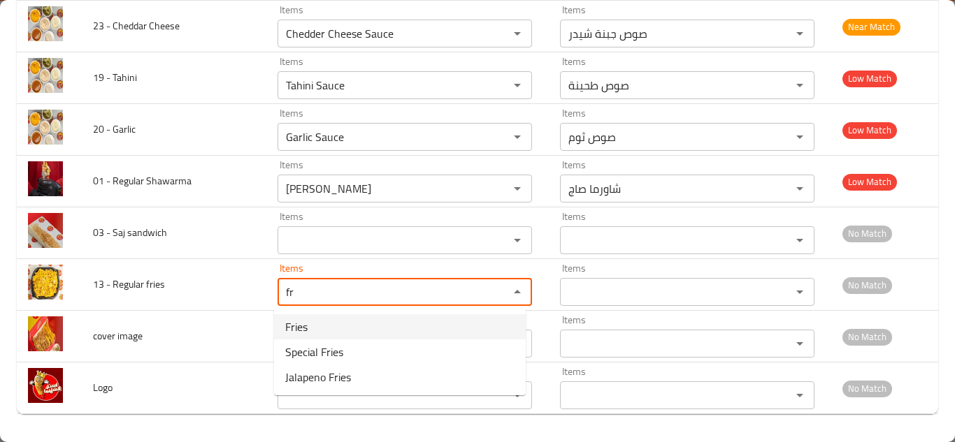
click at [333, 324] on fries-option-0 "Fries" at bounding box center [400, 326] width 252 height 25
type fries "Fries"
type fries-ar "بطاطس مقلية"
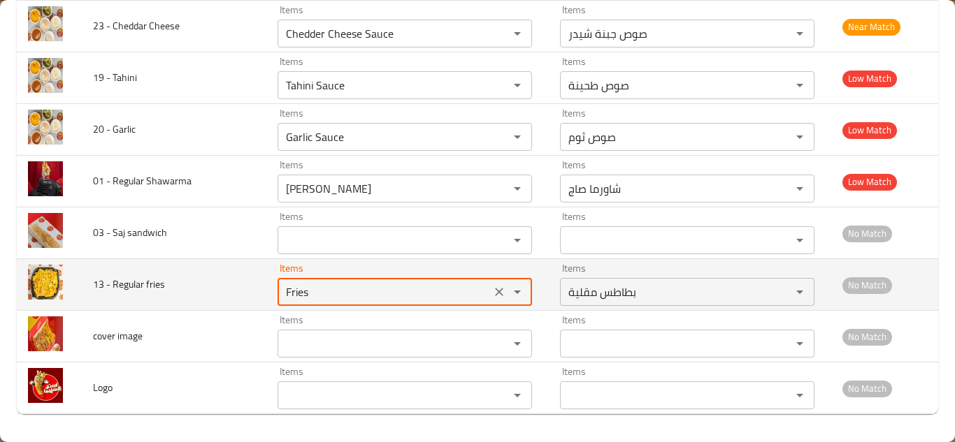
type fries "Fries"
click at [226, 271] on td "13 - Regular fries" at bounding box center [174, 285] width 184 height 52
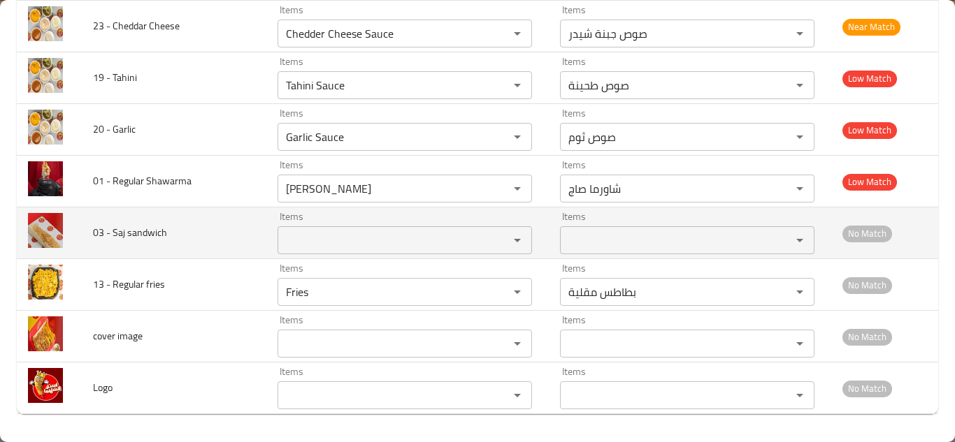
click at [312, 245] on sandwich "Items" at bounding box center [384, 241] width 205 height 20
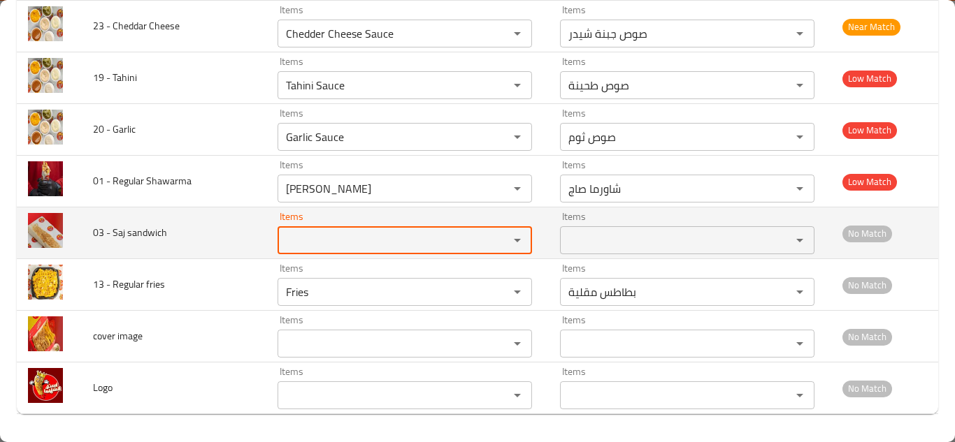
click at [312, 245] on sandwich "Items" at bounding box center [384, 241] width 205 height 20
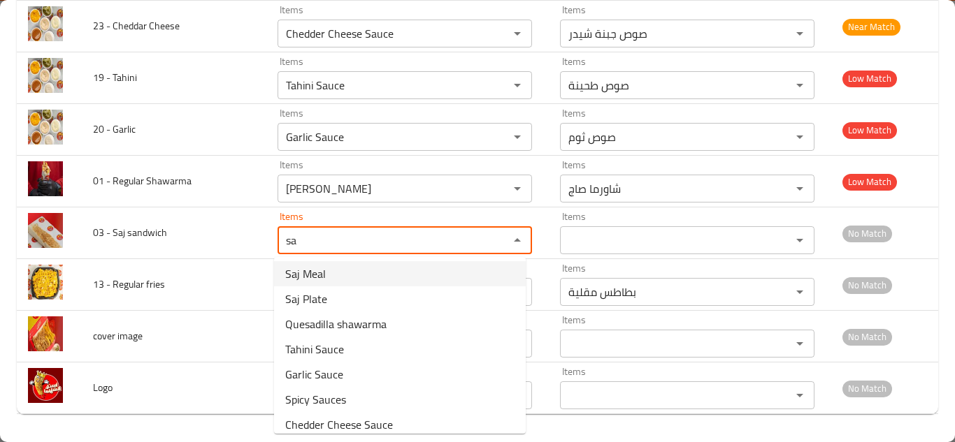
scroll to position [0, 0]
click at [359, 268] on sandwich-option-0 "[PERSON_NAME]" at bounding box center [400, 275] width 252 height 25
type sandwich "[PERSON_NAME]"
type sandwich-ar "شاورما صاج"
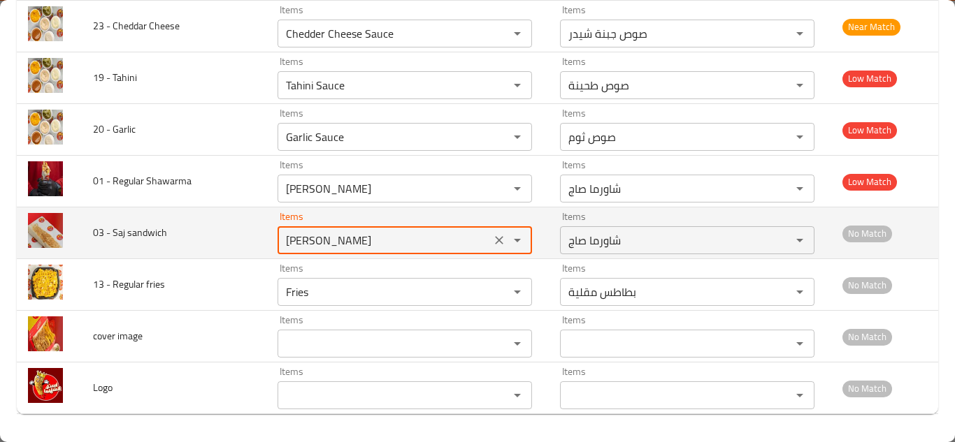
type sandwich "[PERSON_NAME]"
click at [246, 222] on td "03 - Saj sandwich" at bounding box center [174, 234] width 184 height 52
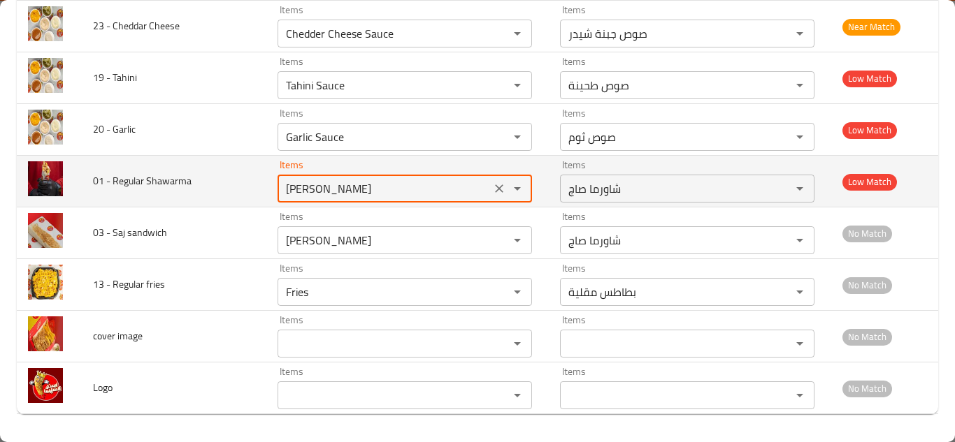
click at [342, 185] on Shawarma "[PERSON_NAME]" at bounding box center [384, 189] width 205 height 20
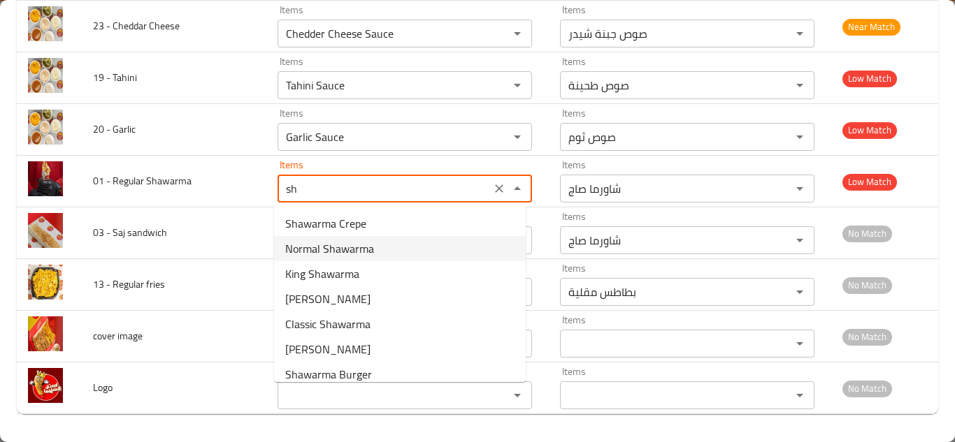
click at [369, 242] on span "Normal Shawarma" at bounding box center [329, 248] width 89 height 17
type Shawarma "Normal Shawarma"
type Shawarma-ar "شاورما عادية"
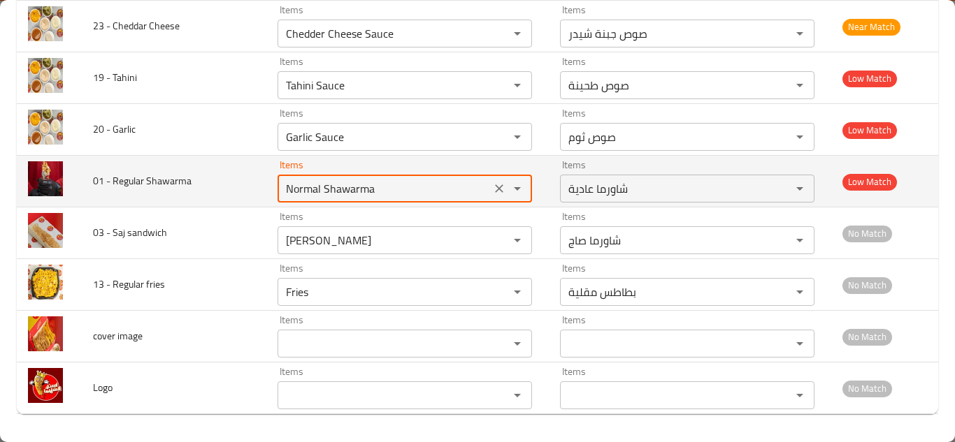
type Shawarma "Normal Shawarma"
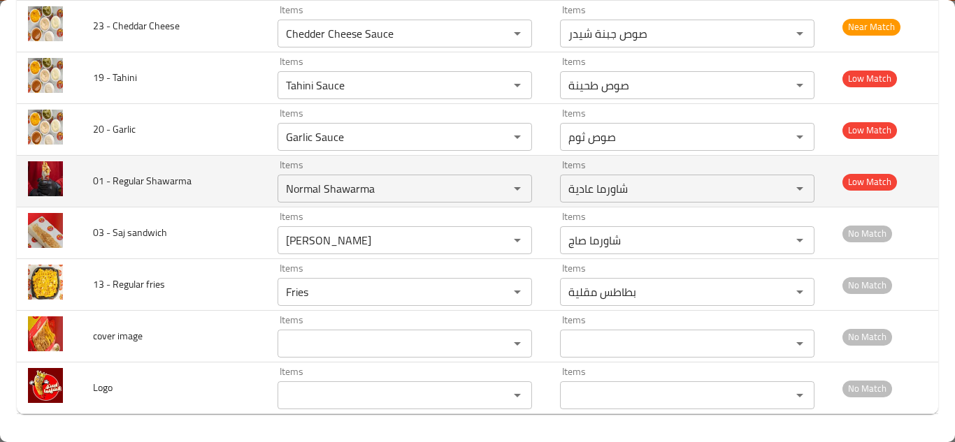
click at [226, 175] on td "01 - Regular Shawarma" at bounding box center [174, 182] width 184 height 52
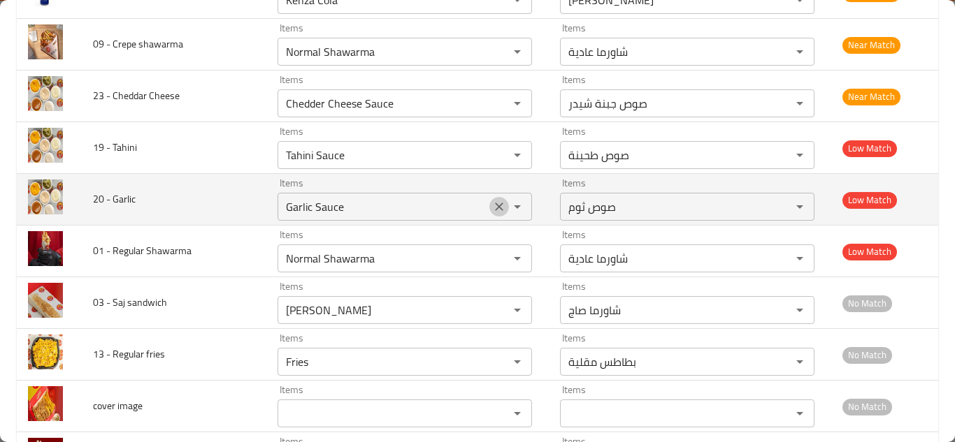
click at [493, 210] on icon "Clear" at bounding box center [499, 207] width 14 height 14
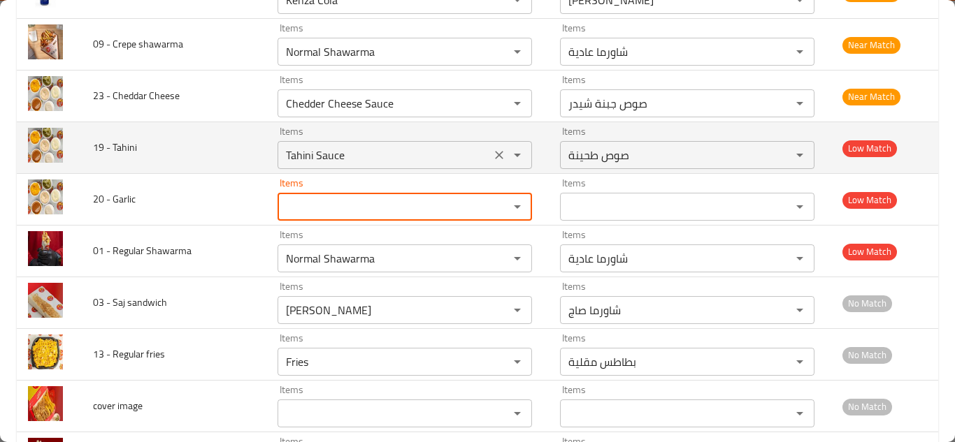
click at [492, 159] on icon "Clear" at bounding box center [499, 155] width 14 height 14
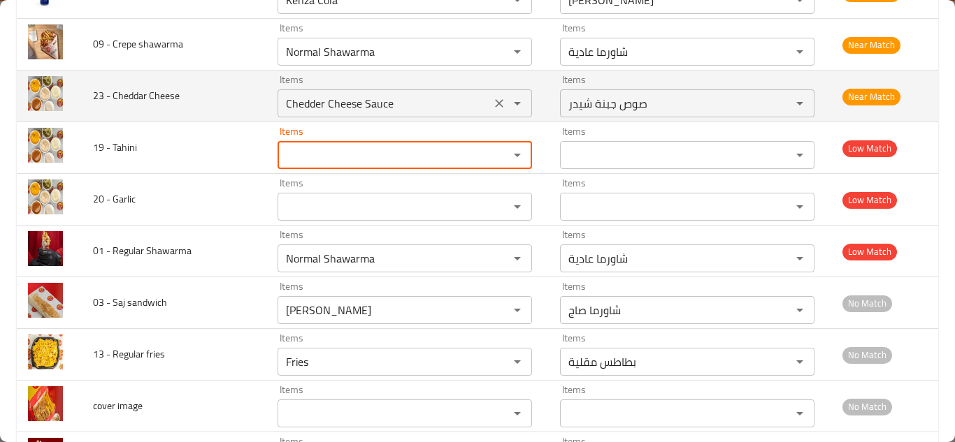
click at [493, 108] on icon "Clear" at bounding box center [499, 103] width 14 height 14
click at [492, 108] on div "enhanced table" at bounding box center [507, 104] width 36 height 20
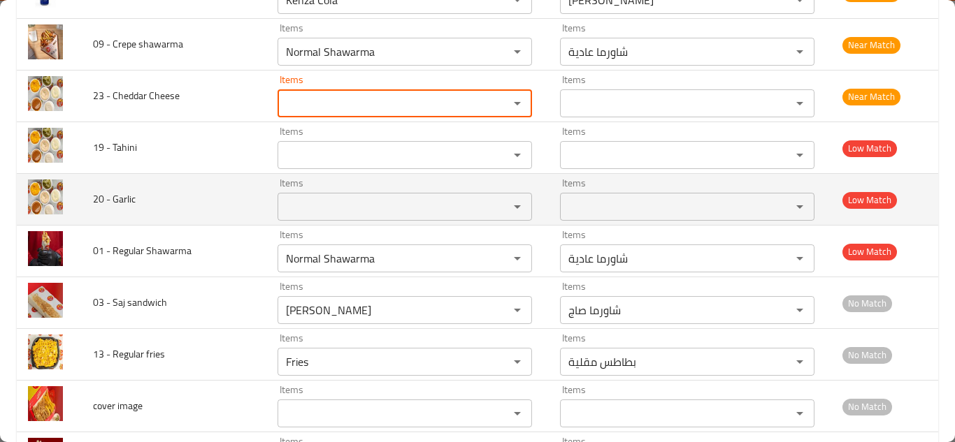
click at [132, 203] on span "20 - Garlic" at bounding box center [114, 199] width 43 height 18
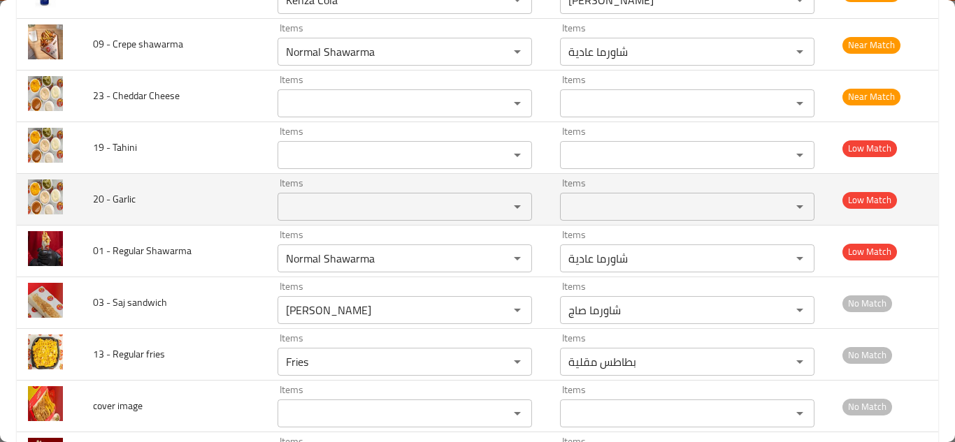
click at [121, 198] on span "20 - Garlic" at bounding box center [114, 199] width 43 height 18
click at [122, 198] on span "20 - Garlic" at bounding box center [114, 199] width 43 height 18
click at [128, 198] on span "20 - Garlic" at bounding box center [114, 199] width 43 height 18
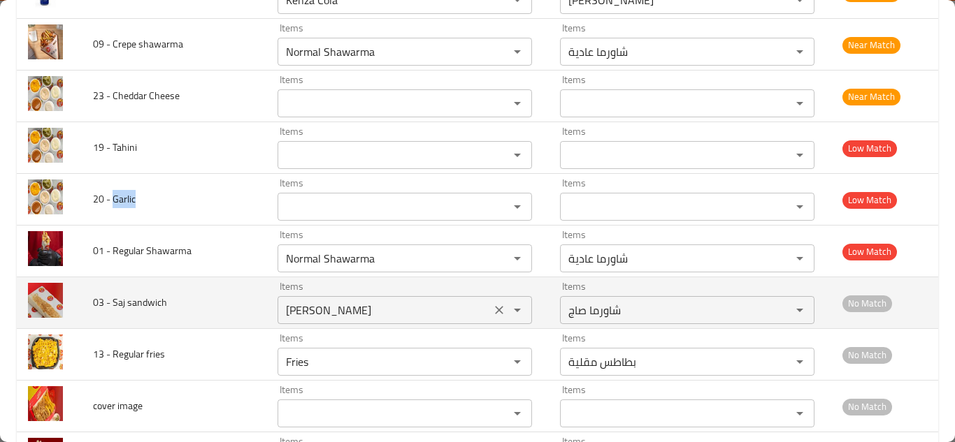
copy span "Garlic"
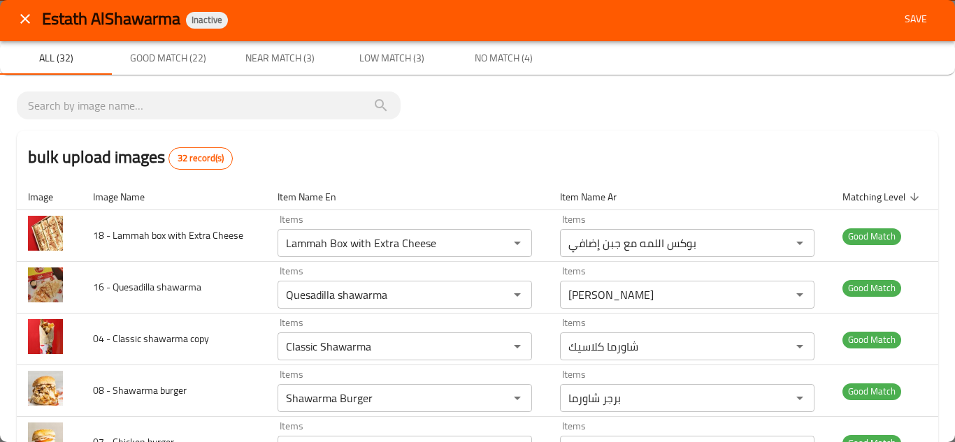
scroll to position [0, 0]
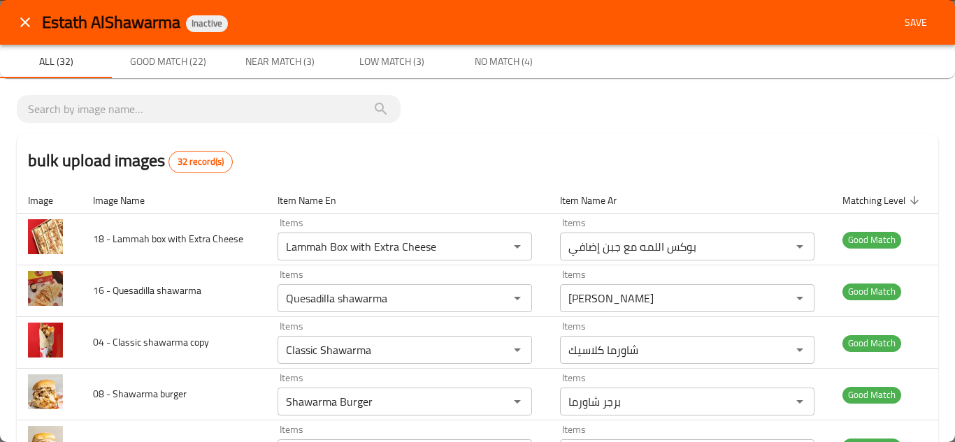
click at [24, 17] on icon "close" at bounding box center [25, 22] width 17 height 17
click at [27, 20] on icon "close" at bounding box center [25, 22] width 17 height 17
click at [22, 20] on icon "close" at bounding box center [25, 22] width 10 height 10
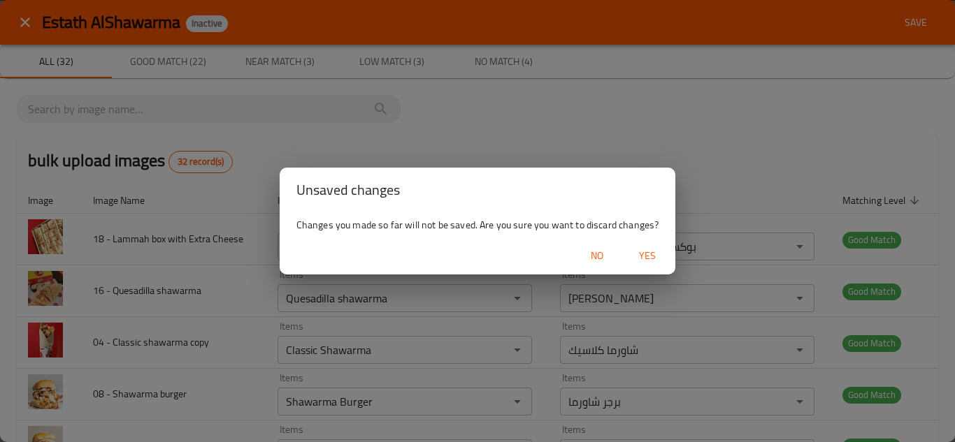
click at [653, 254] on span "Yes" at bounding box center [647, 255] width 34 height 17
